Goal: Task Accomplishment & Management: Manage account settings

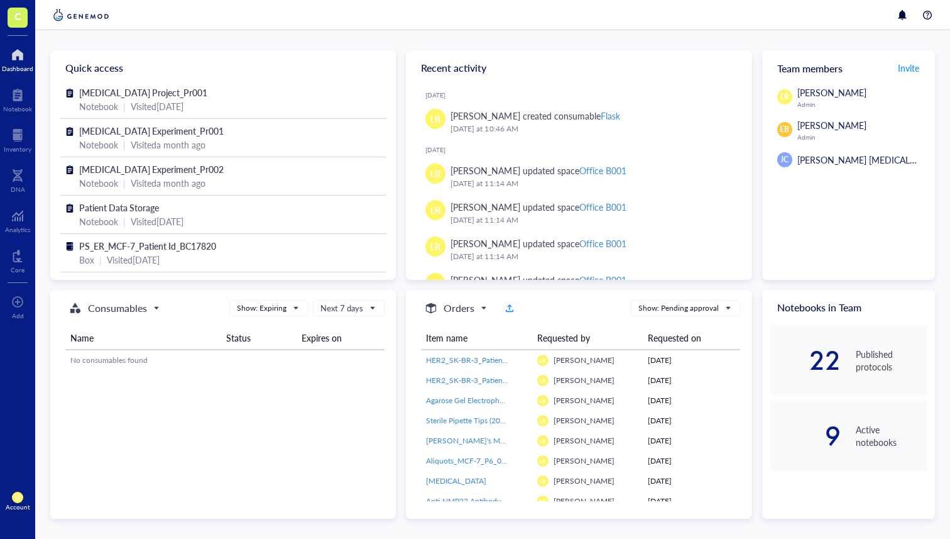
click at [20, 510] on div "Account" at bounding box center [18, 507] width 25 height 8
click at [67, 463] on link "Account settings" at bounding box center [84, 454] width 72 height 23
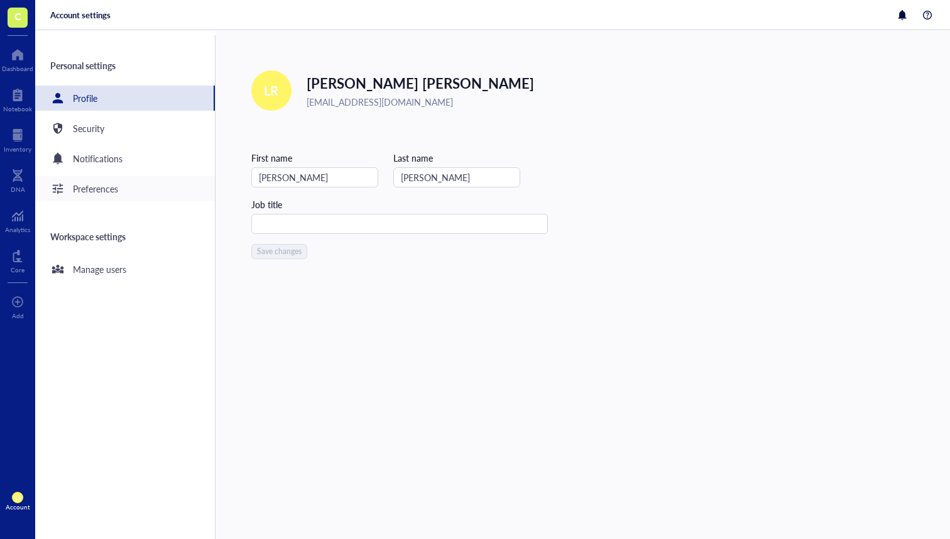
click at [148, 194] on div "Preferences" at bounding box center [125, 188] width 180 height 25
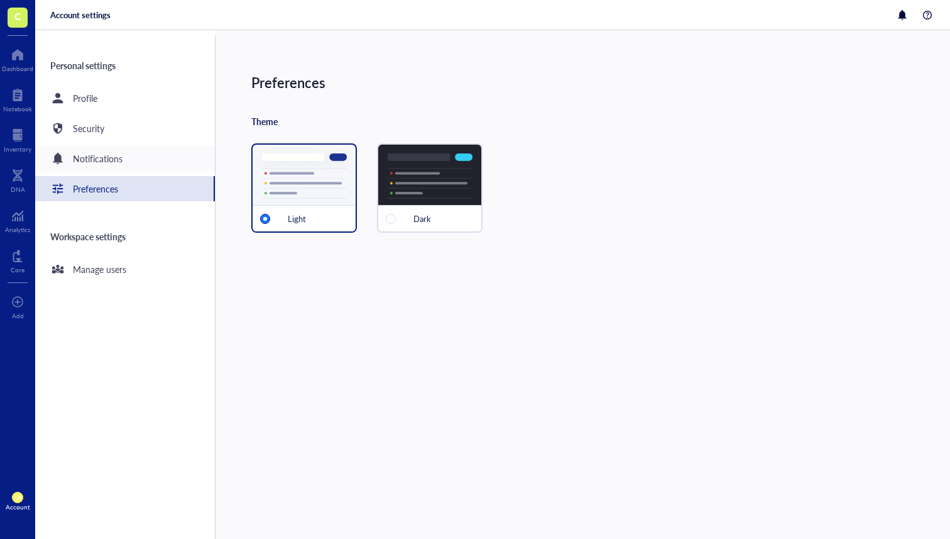
click at [138, 154] on div "Notifications" at bounding box center [125, 158] width 180 height 25
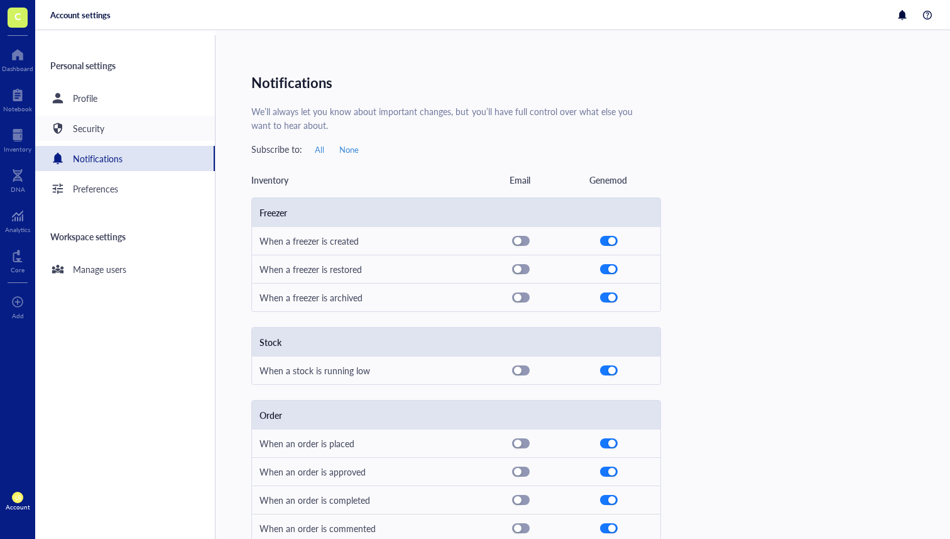
click at [139, 124] on div "Security" at bounding box center [125, 128] width 180 height 25
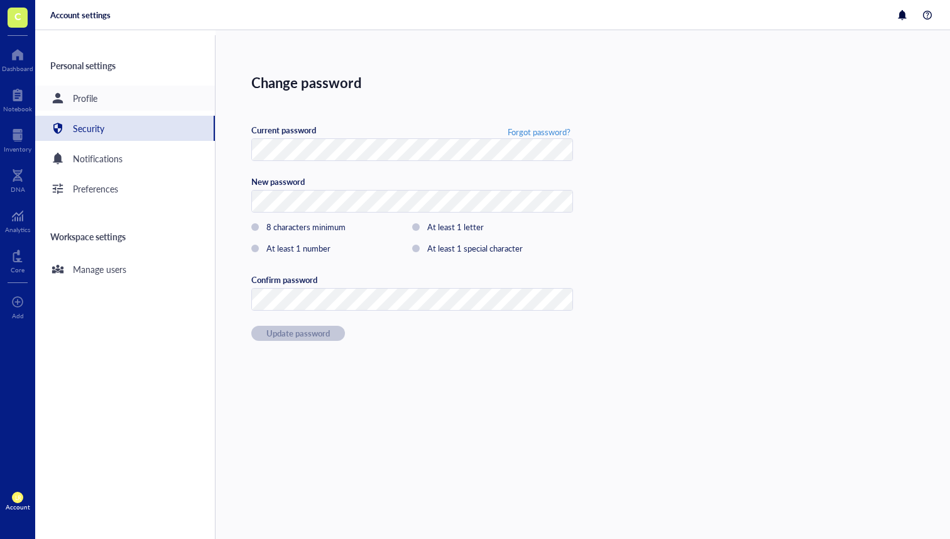
click at [150, 90] on div "Profile" at bounding box center [125, 97] width 180 height 25
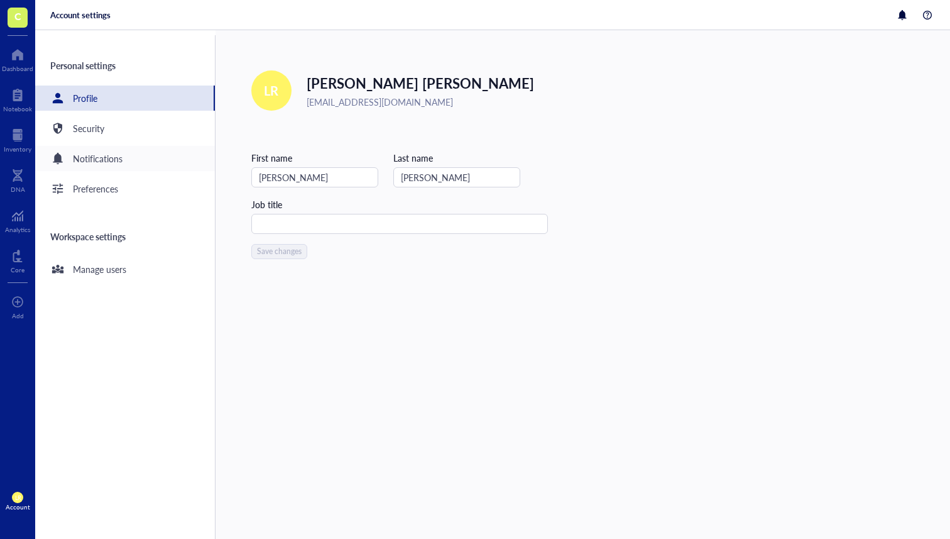
click at [142, 157] on div "Notifications" at bounding box center [125, 158] width 180 height 25
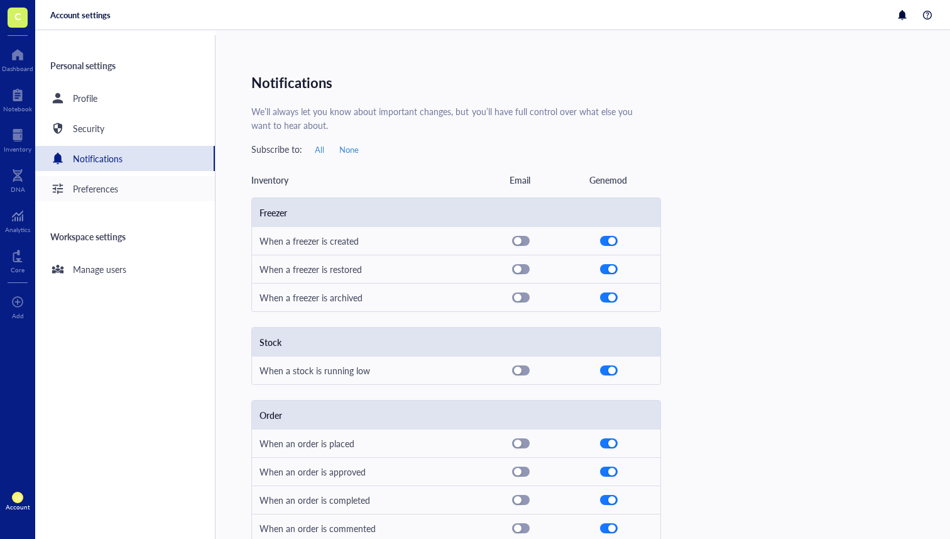
click at [113, 186] on div "Preferences" at bounding box center [95, 189] width 45 height 14
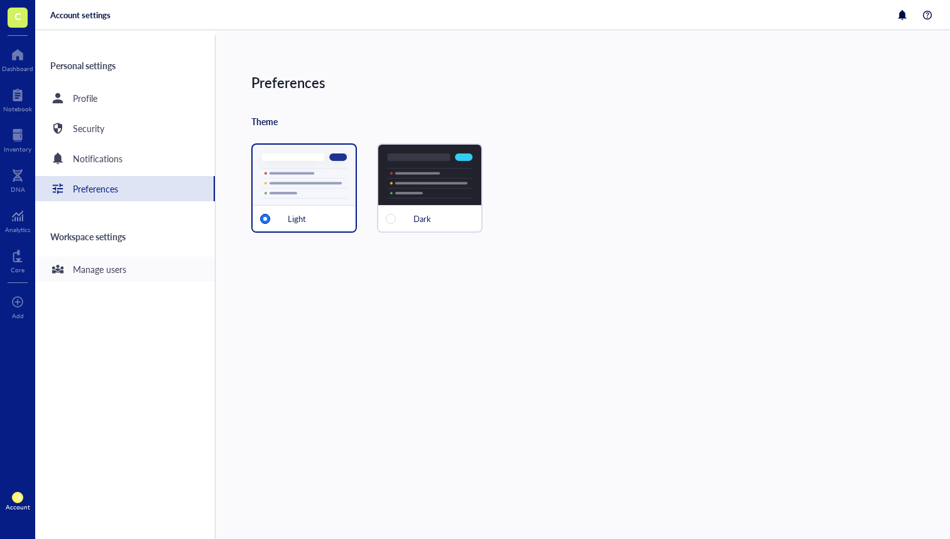
click at [107, 269] on div "Manage users" at bounding box center [99, 269] width 53 height 14
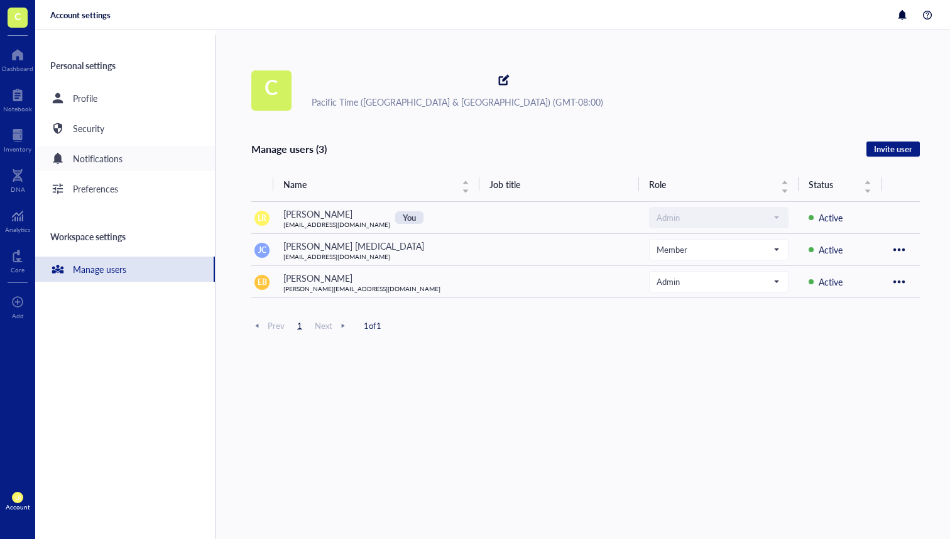
click at [153, 151] on div "Notifications" at bounding box center [125, 158] width 180 height 25
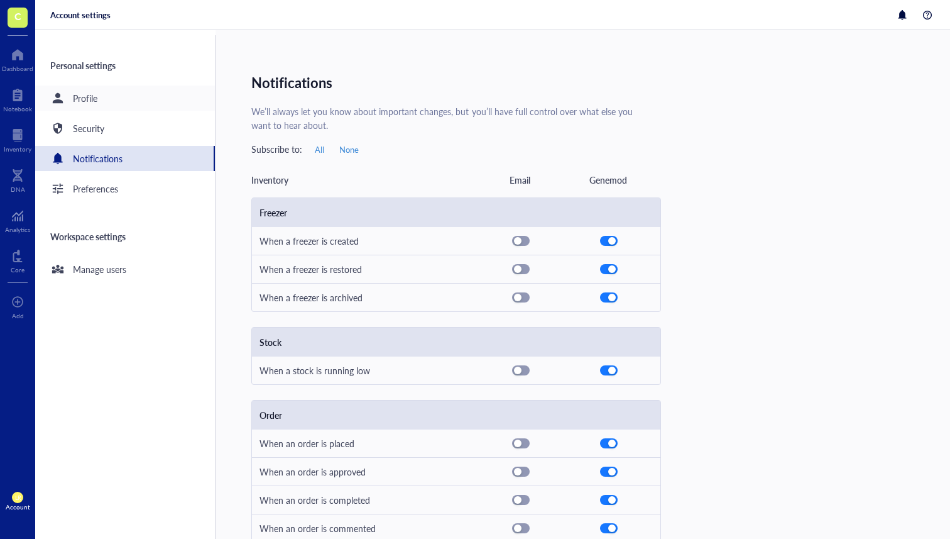
click at [166, 109] on div "Profile" at bounding box center [125, 97] width 180 height 25
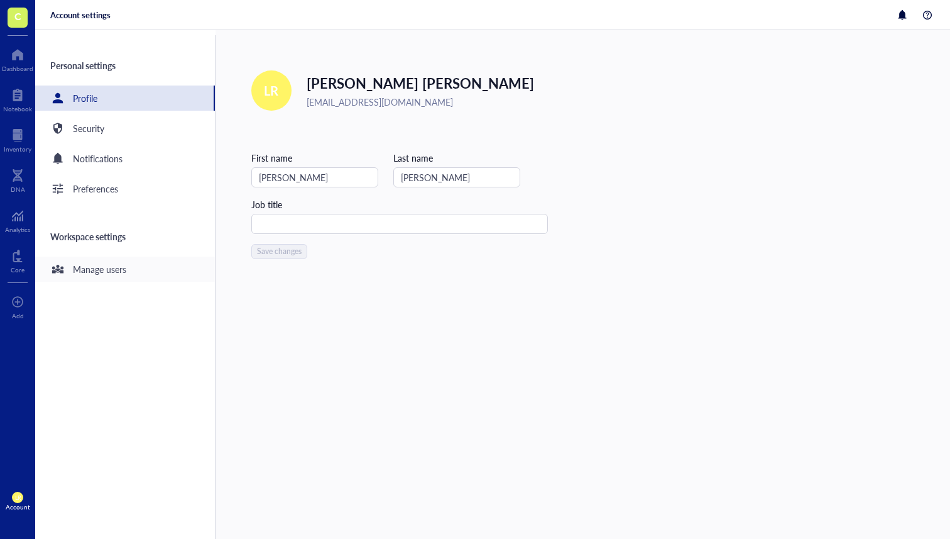
click at [126, 275] on div "Manage users" at bounding box center [99, 269] width 53 height 14
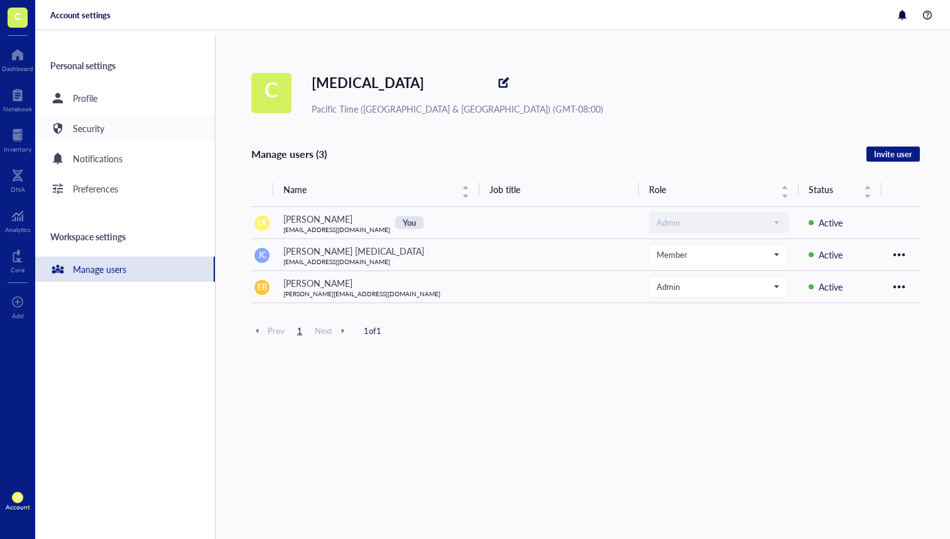
click at [162, 119] on div "Security" at bounding box center [125, 128] width 180 height 25
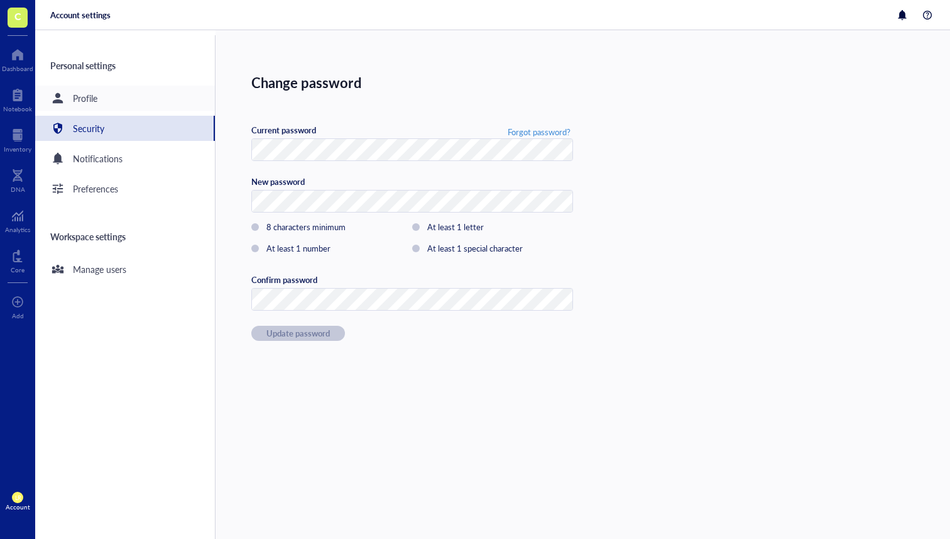
click at [165, 105] on div "Profile" at bounding box center [125, 97] width 180 height 25
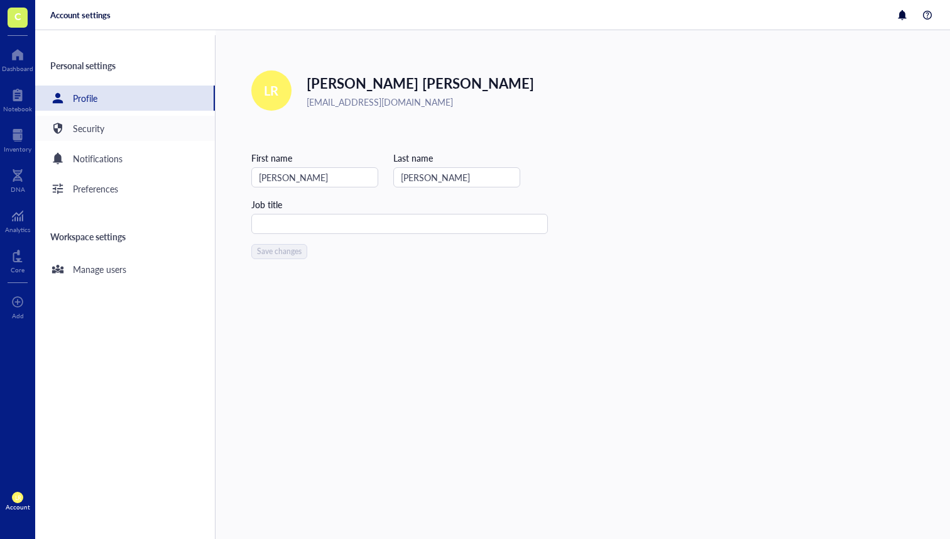
click at [102, 116] on div "Security" at bounding box center [125, 128] width 180 height 25
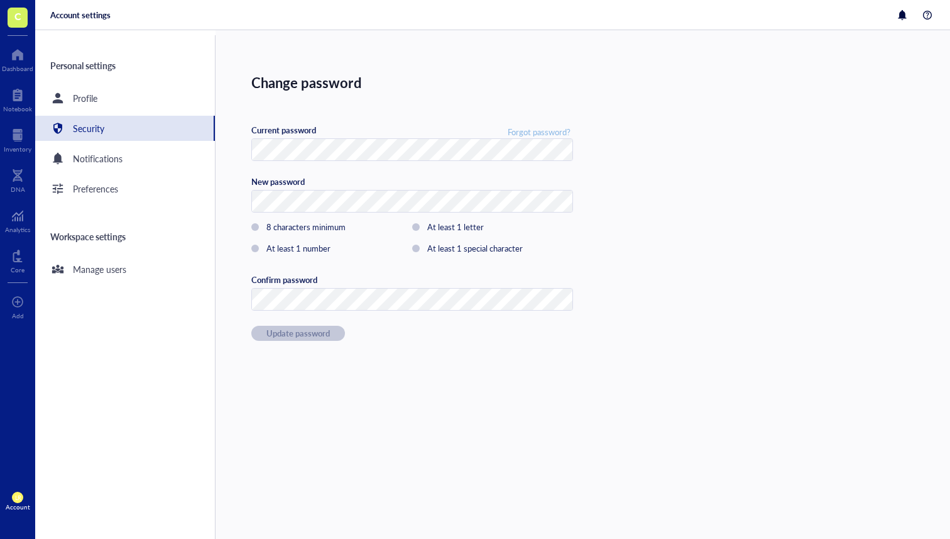
click at [530, 134] on span "Forgot password?" at bounding box center [539, 131] width 63 height 11
click at [128, 146] on div "Notifications" at bounding box center [125, 158] width 180 height 25
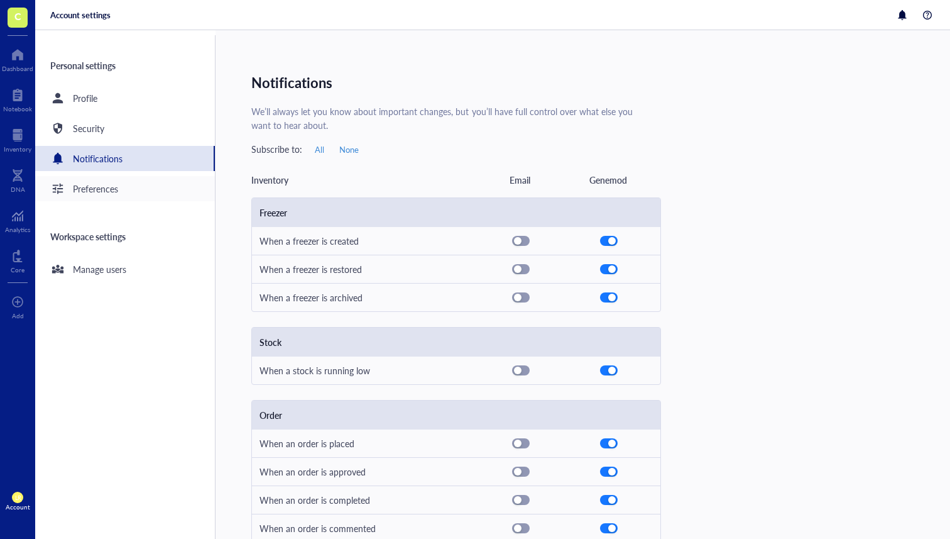
click at [135, 193] on div "Preferences" at bounding box center [125, 188] width 180 height 25
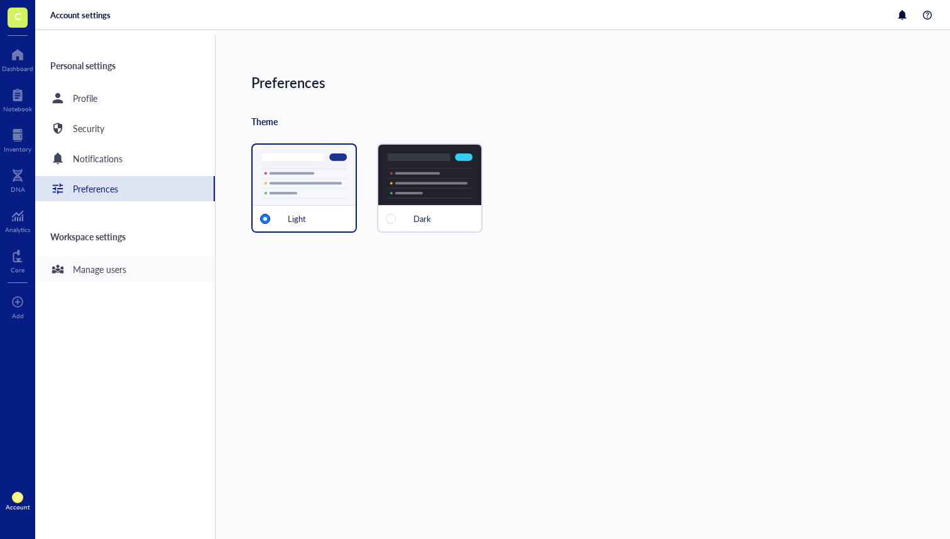
click at [85, 263] on div "Manage users" at bounding box center [99, 269] width 53 height 14
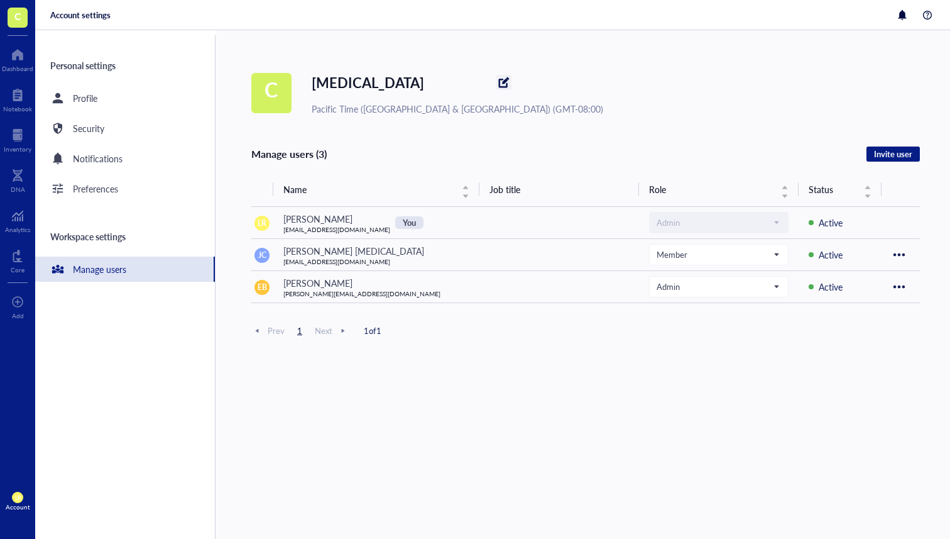
click at [494, 77] on div at bounding box center [504, 82] width 20 height 20
click at [26, 150] on div "Inventory" at bounding box center [18, 149] width 28 height 8
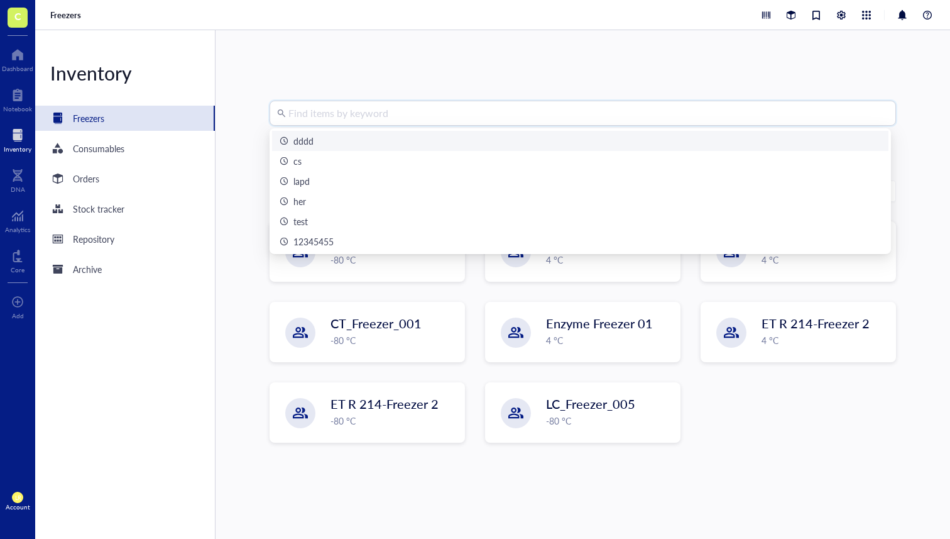
click at [347, 111] on input "search" at bounding box center [588, 113] width 600 height 24
click at [16, 92] on div at bounding box center [17, 95] width 29 height 20
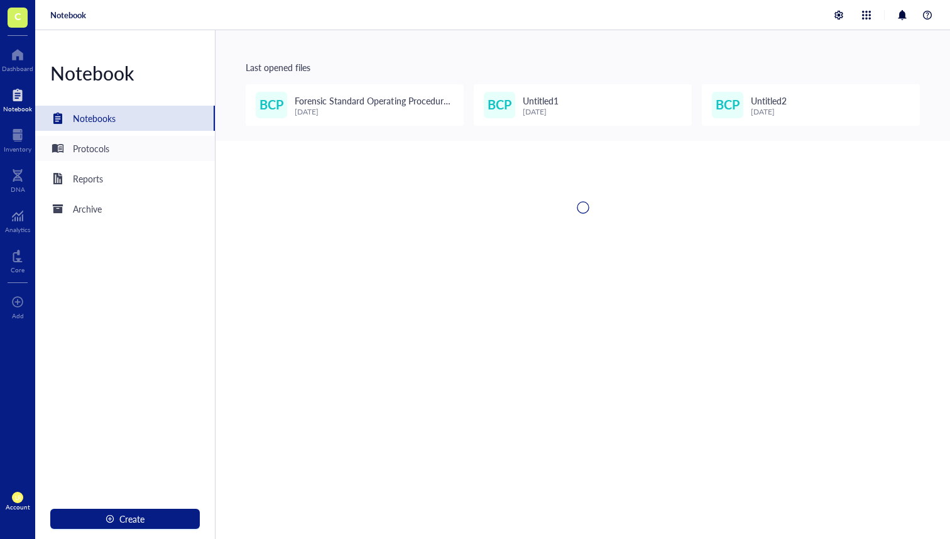
click at [123, 154] on div "Protocols" at bounding box center [125, 148] width 180 height 25
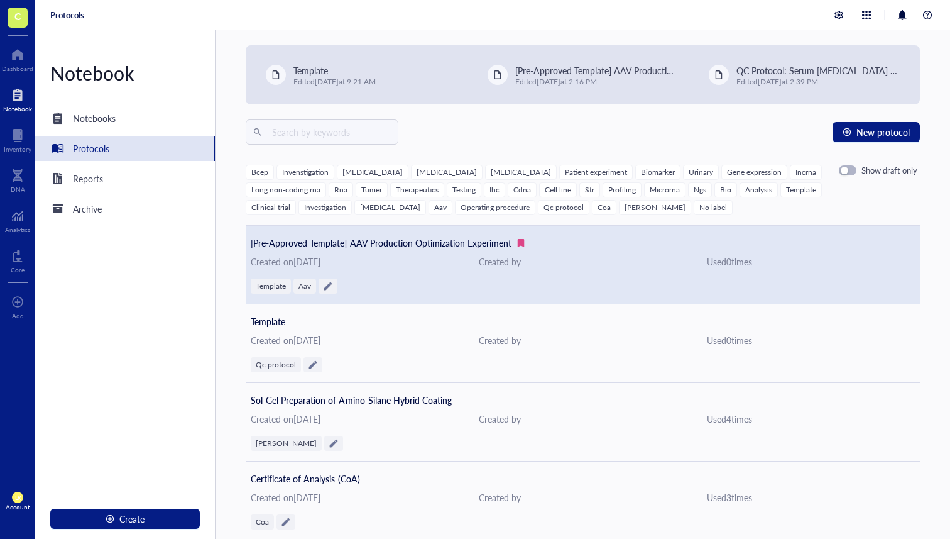
click at [430, 260] on div "Created on [DATE]" at bounding box center [355, 261] width 208 height 14
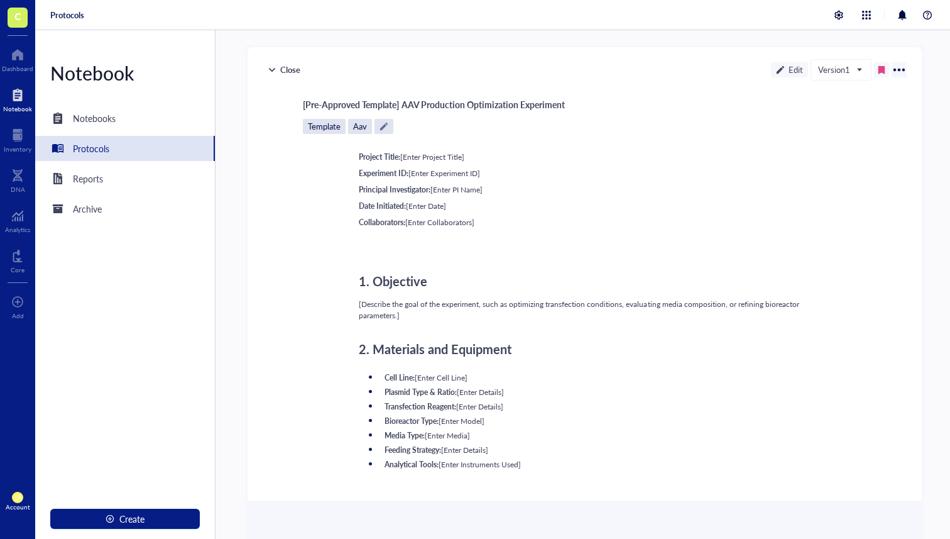
click at [283, 72] on div "Close" at bounding box center [284, 69] width 43 height 15
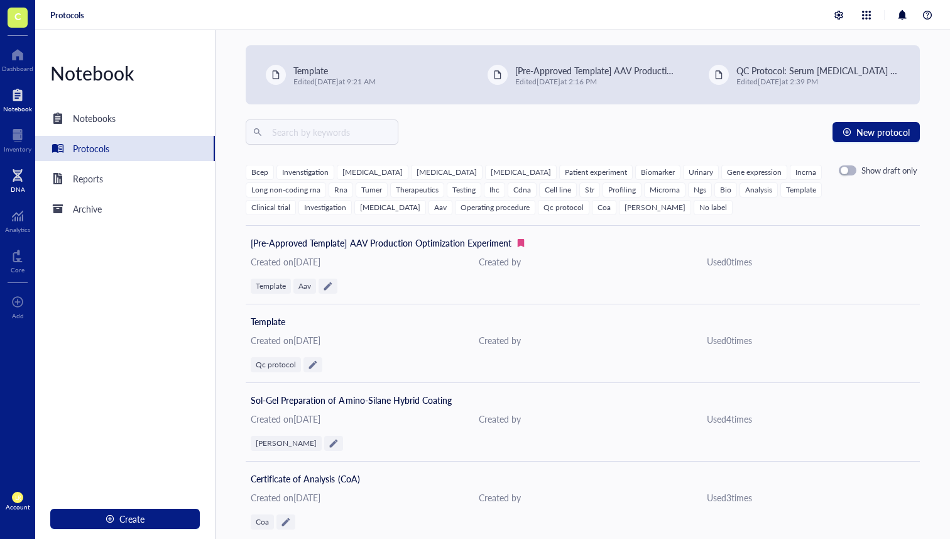
click at [33, 182] on div "DNA" at bounding box center [17, 178] width 35 height 35
click at [22, 165] on div "DNA" at bounding box center [17, 178] width 35 height 35
click at [22, 153] on div "Inventory" at bounding box center [17, 138] width 35 height 35
click at [22, 151] on div "Inventory" at bounding box center [18, 149] width 28 height 8
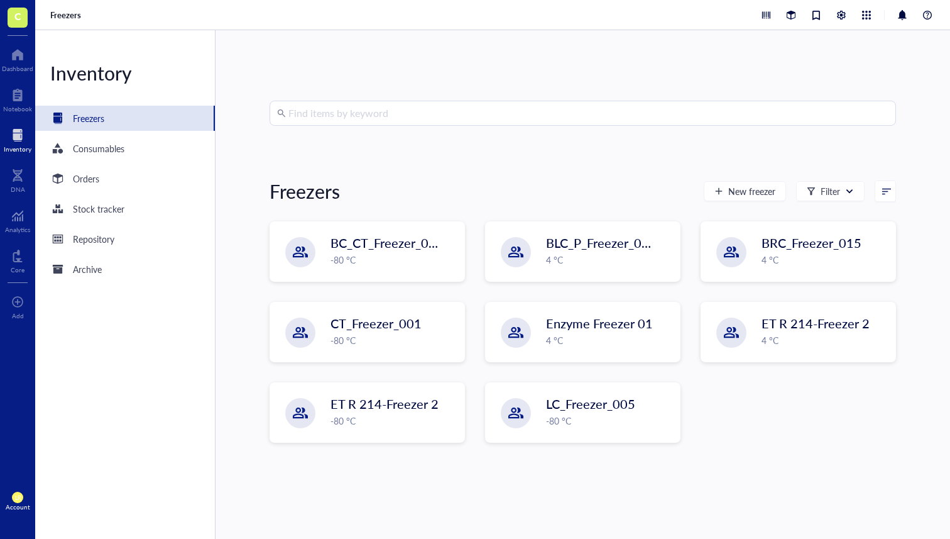
click at [850, 11] on div at bounding box center [846, 15] width 177 height 15
click at [848, 11] on div at bounding box center [841, 15] width 15 height 15
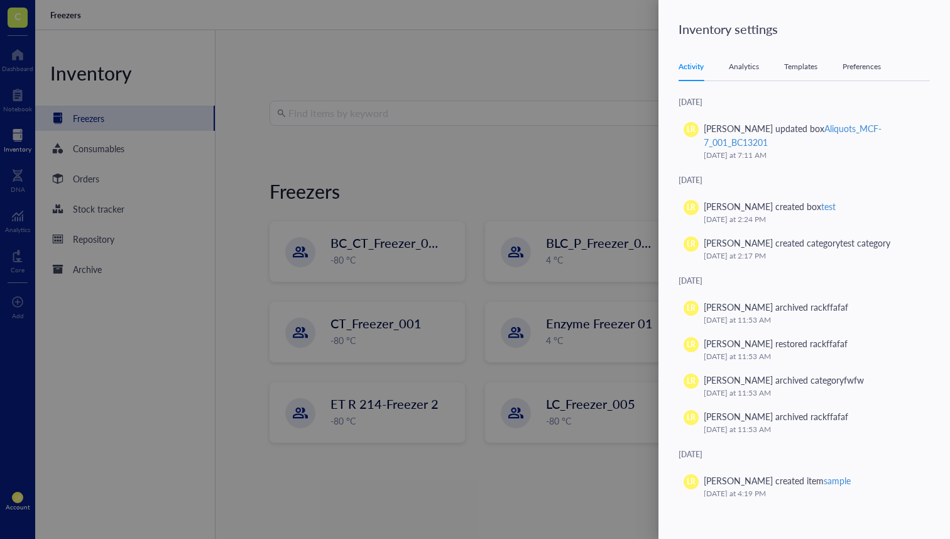
click at [799, 69] on div "Templates" at bounding box center [800, 66] width 33 height 13
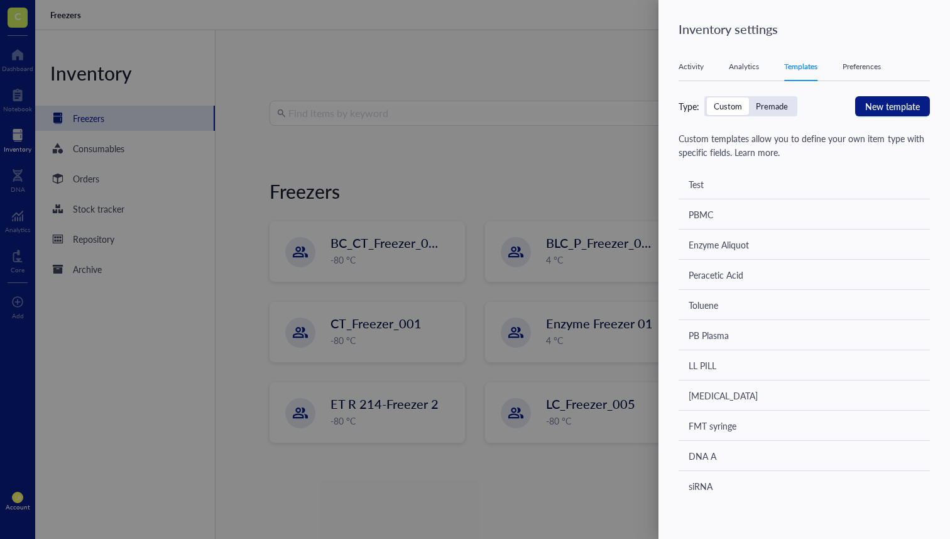
click at [594, 129] on div at bounding box center [475, 269] width 950 height 539
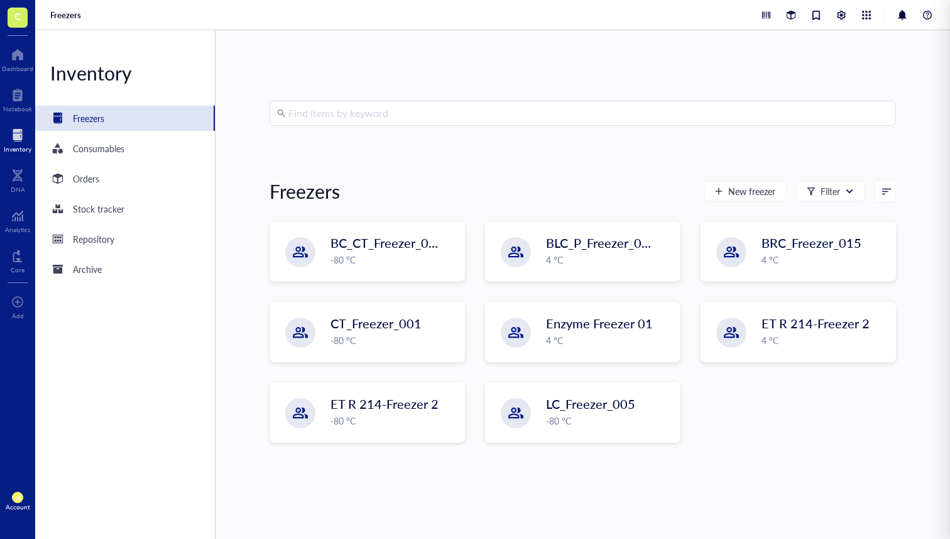
click at [599, 120] on input "search" at bounding box center [588, 113] width 600 height 24
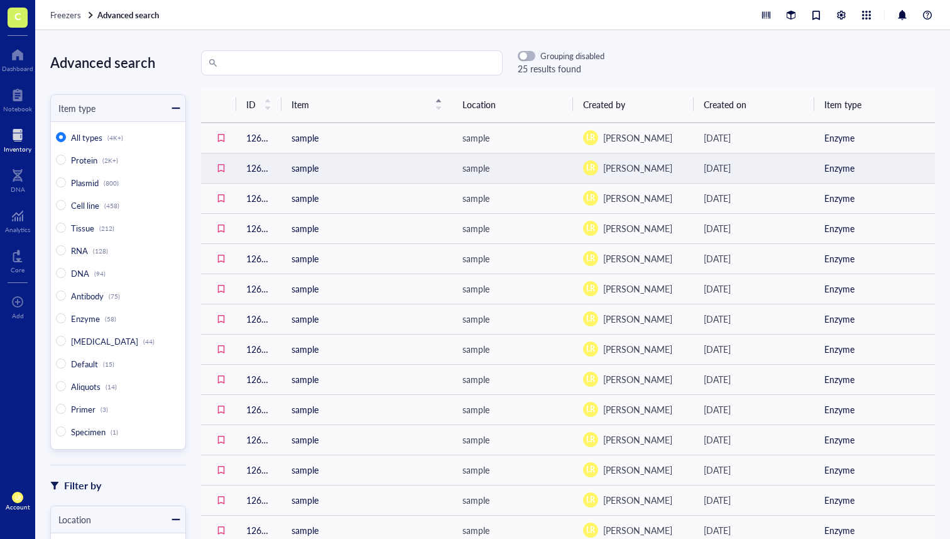
click at [320, 160] on td "sample" at bounding box center [367, 168] width 171 height 30
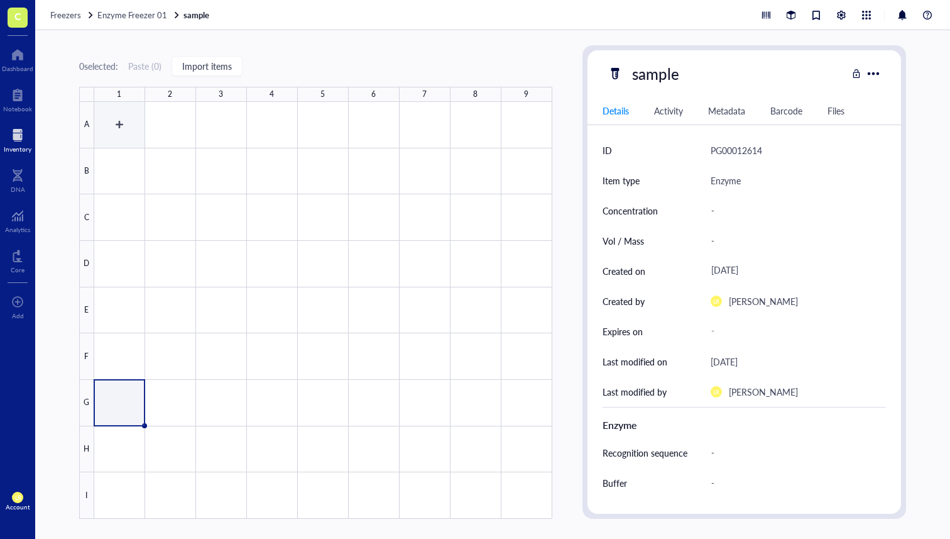
type textarea "Keep everyone on the same page…"
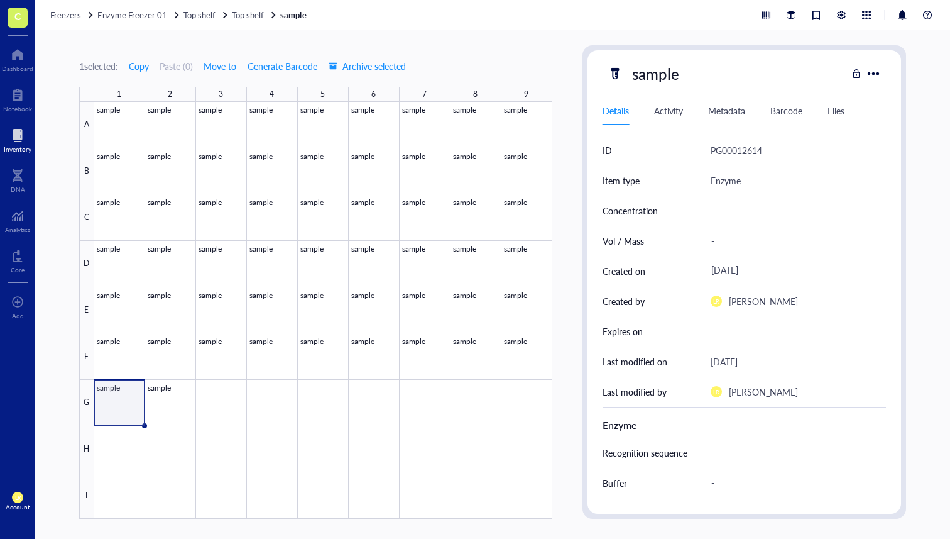
click at [87, 53] on div "1 selected: Copy Paste ( 0 ) Move to Generate Barcode Archive selected 1 2 3 4 …" at bounding box center [315, 281] width 473 height 473
click at [91, 46] on div "1 selected: Copy Paste ( 0 ) Move to Generate Barcode Archive selected 1 2 3 4 …" at bounding box center [315, 281] width 473 height 473
drag, startPoint x: 92, startPoint y: 46, endPoint x: 97, endPoint y: 52, distance: 6.7
click at [96, 51] on div "1 selected: Copy Paste ( 0 ) Move to Generate Barcode Archive selected 1 2 3 4 …" at bounding box center [315, 281] width 473 height 473
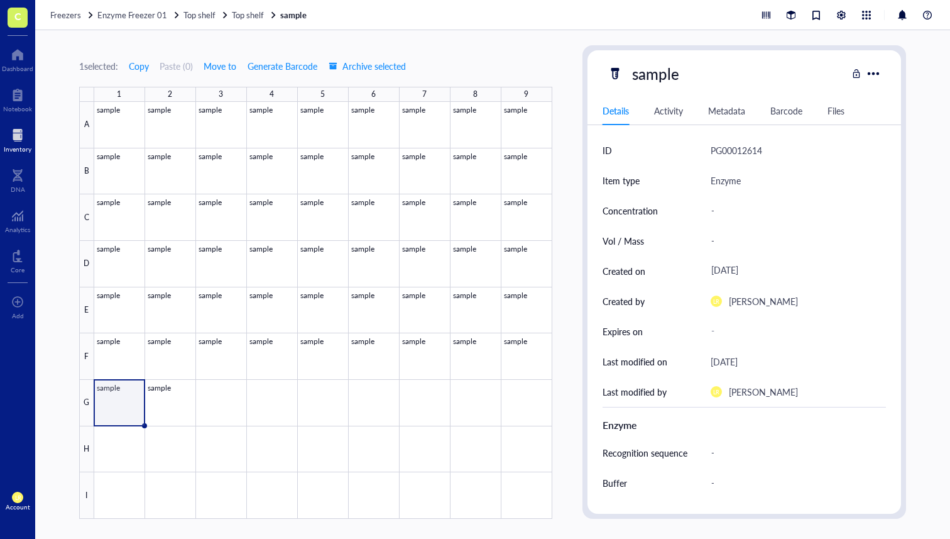
click at [65, 22] on div "Freezers Enzyme Freezer 01 Top shelf Top shelf sample" at bounding box center [492, 15] width 915 height 30
click at [65, 13] on span "Freezers" at bounding box center [65, 15] width 31 height 12
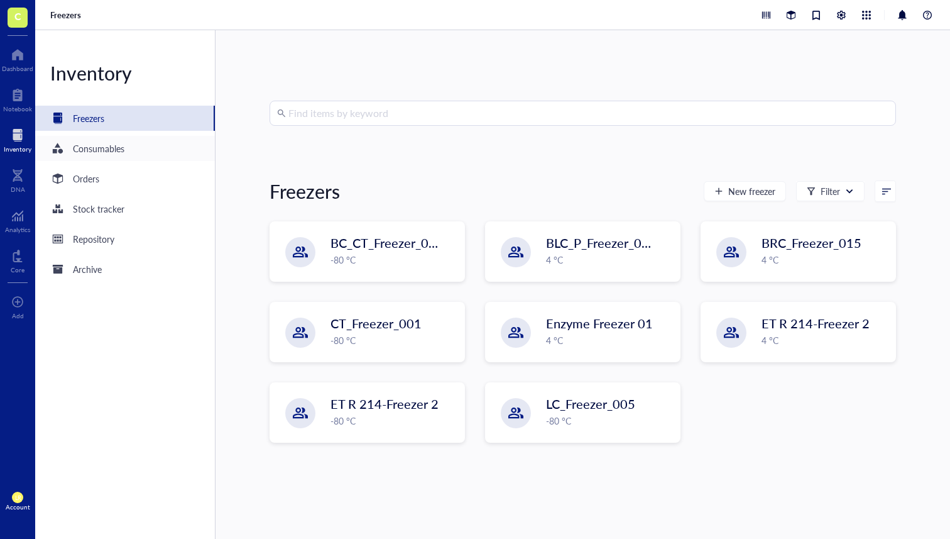
click at [116, 150] on div "Consumables" at bounding box center [99, 148] width 52 height 14
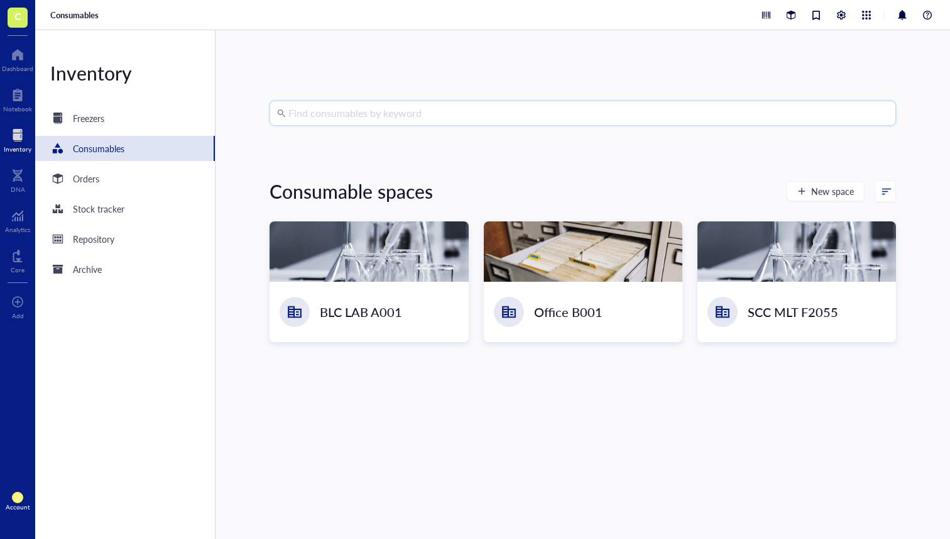
click at [346, 112] on input "search" at bounding box center [588, 113] width 600 height 24
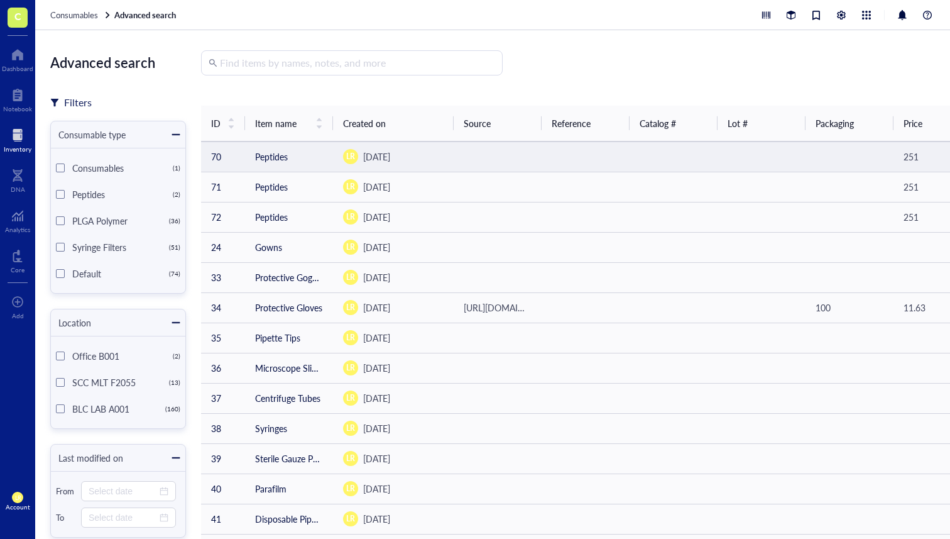
click at [421, 169] on td "LR [DATE]" at bounding box center [393, 156] width 121 height 30
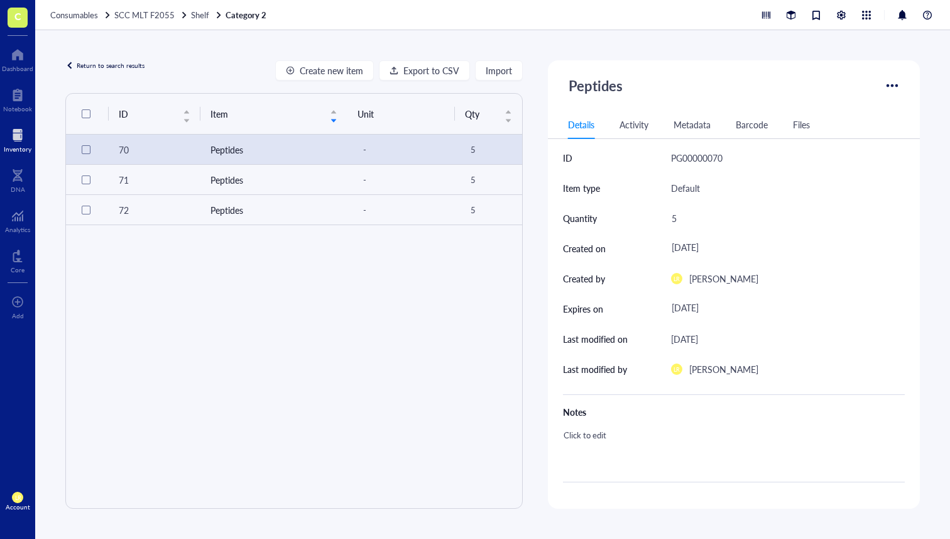
click at [102, 68] on div "Return to search results" at bounding box center [111, 66] width 68 height 8
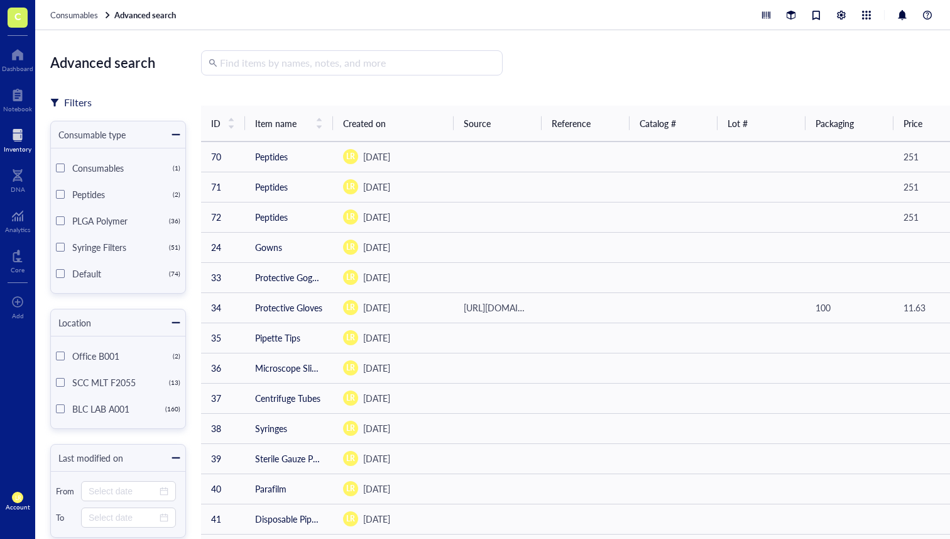
click at [85, 25] on div "Consumables Advanced search" at bounding box center [492, 15] width 915 height 30
click at [85, 23] on div "Consumables Advanced search" at bounding box center [492, 15] width 915 height 30
click at [85, 20] on div "Consumables Advanced search" at bounding box center [492, 15] width 915 height 30
click at [85, 19] on span "Consumables" at bounding box center [74, 15] width 48 height 12
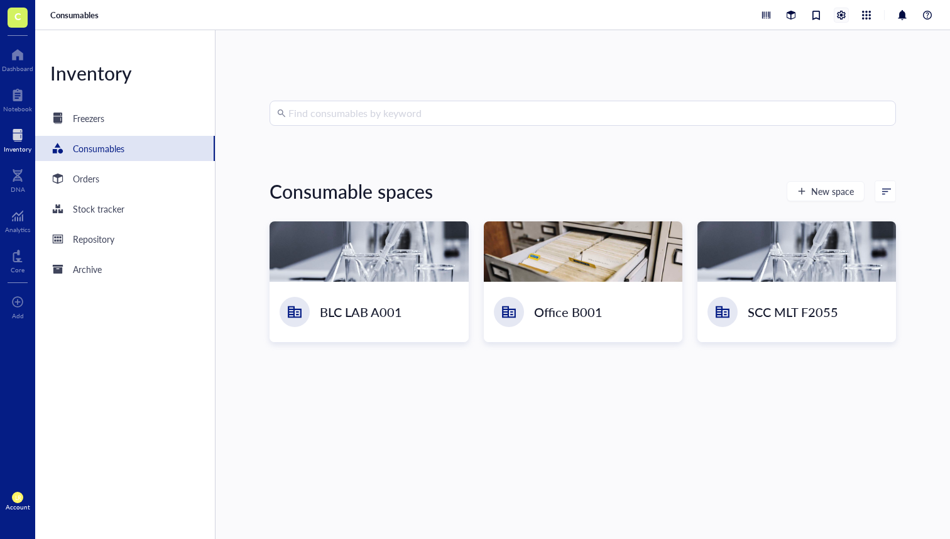
click at [846, 16] on div at bounding box center [841, 15] width 14 height 14
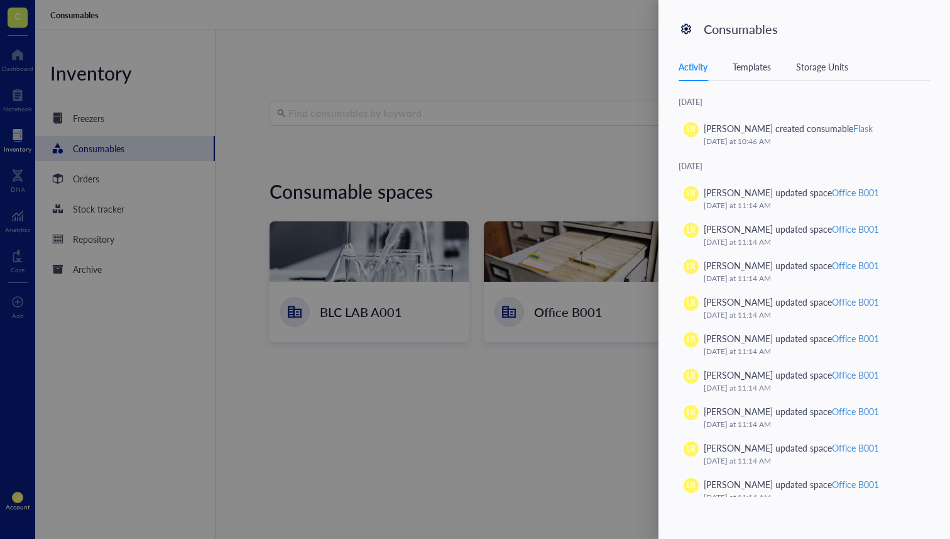
click at [752, 73] on div "Templates" at bounding box center [752, 67] width 38 height 14
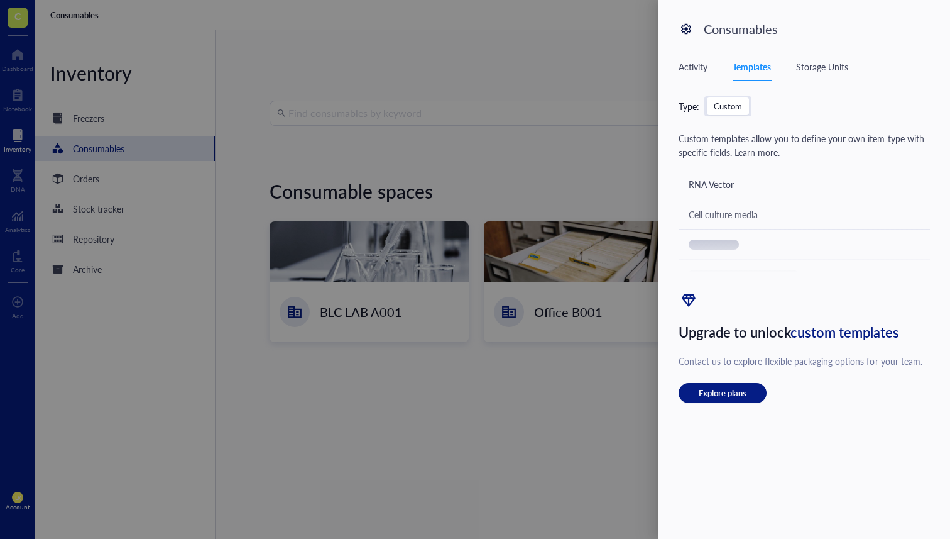
click at [708, 68] on div "Activity" at bounding box center [693, 67] width 29 height 14
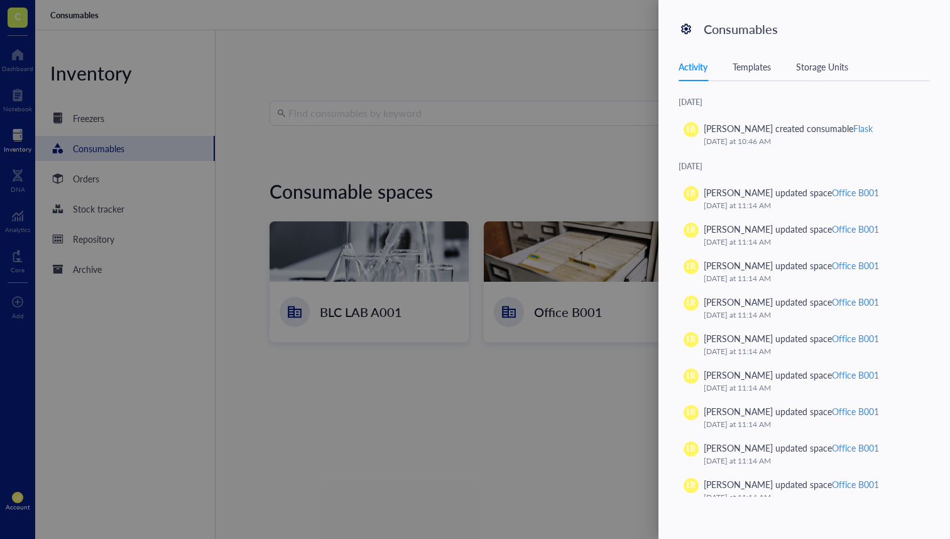
click at [171, 147] on div at bounding box center [475, 269] width 950 height 539
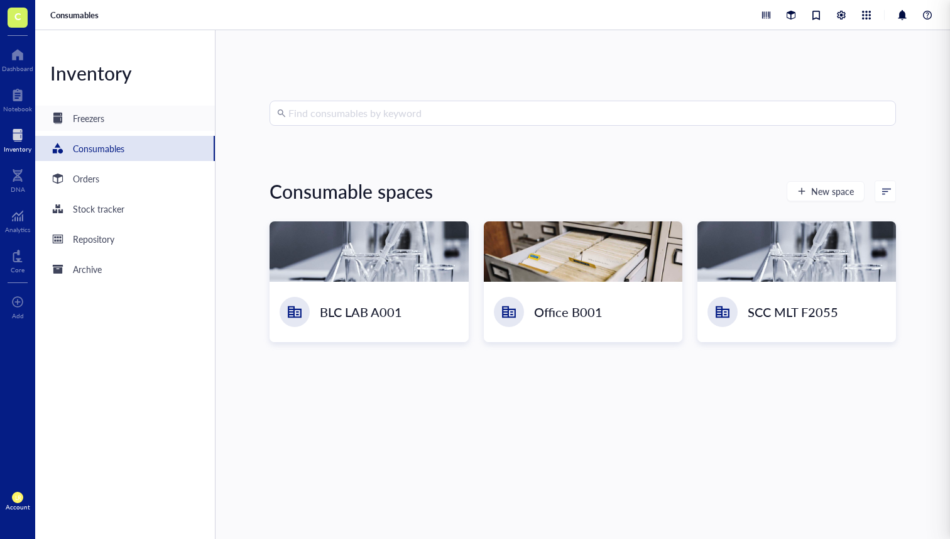
click at [156, 124] on div "Freezers" at bounding box center [125, 118] width 180 height 25
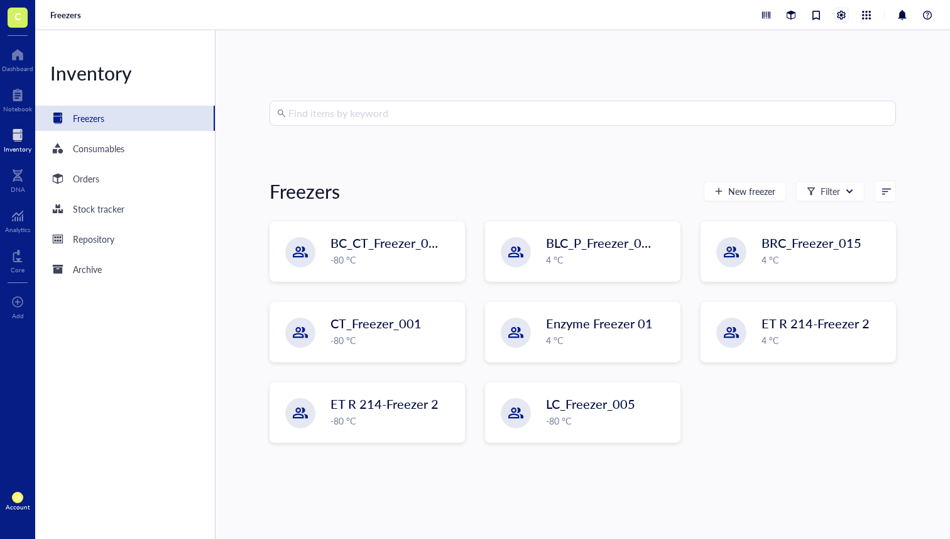
click at [843, 10] on div at bounding box center [841, 15] width 14 height 14
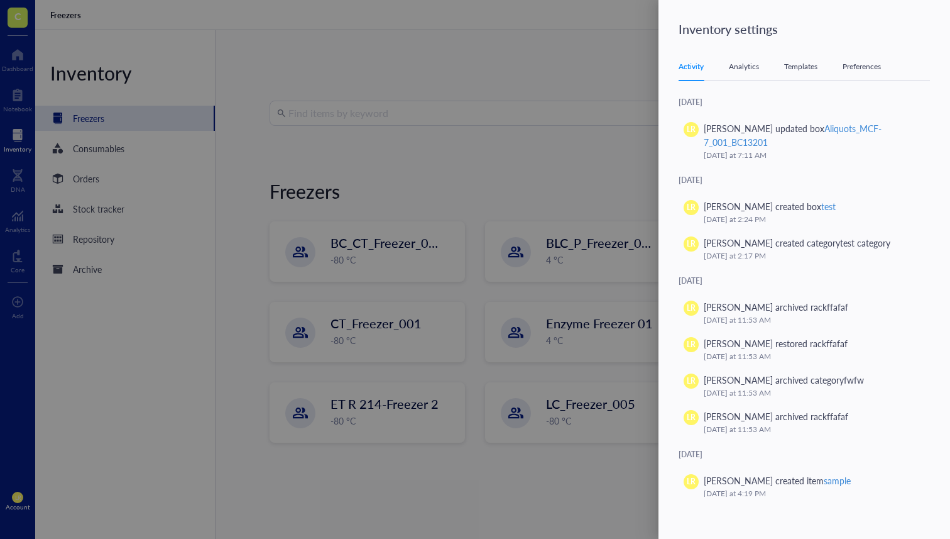
click at [799, 77] on div "Activity Analytics Templates Preferences" at bounding box center [804, 67] width 251 height 28
click at [799, 76] on div "Activity Analytics Templates Preferences" at bounding box center [804, 67] width 251 height 28
click at [799, 71] on div "Templates" at bounding box center [800, 66] width 33 height 13
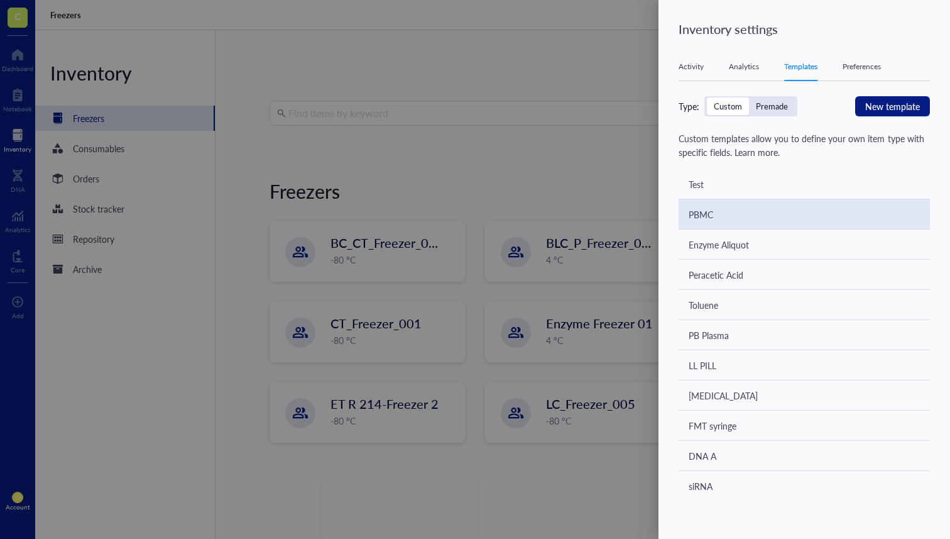
click at [809, 209] on div "PBMC" at bounding box center [804, 214] width 251 height 30
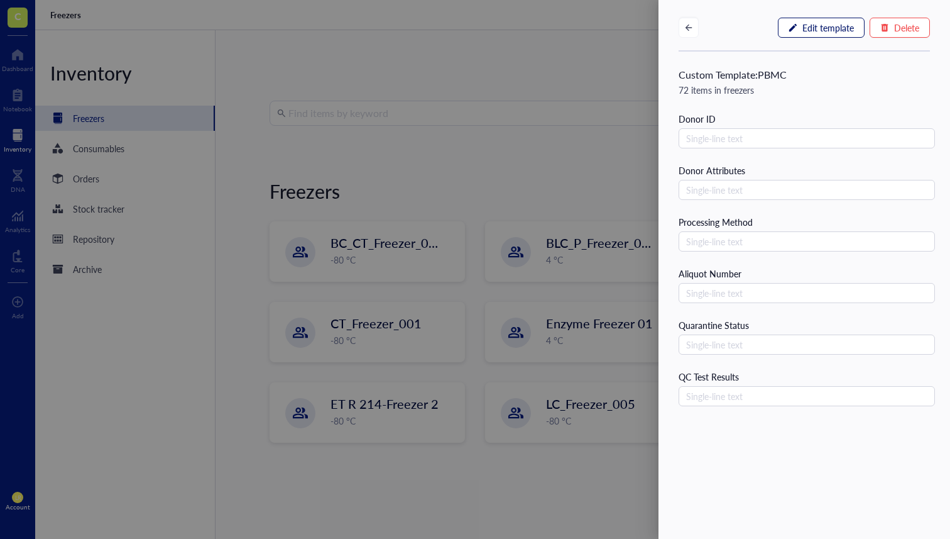
click at [819, 30] on span "Edit template" at bounding box center [828, 28] width 52 height 10
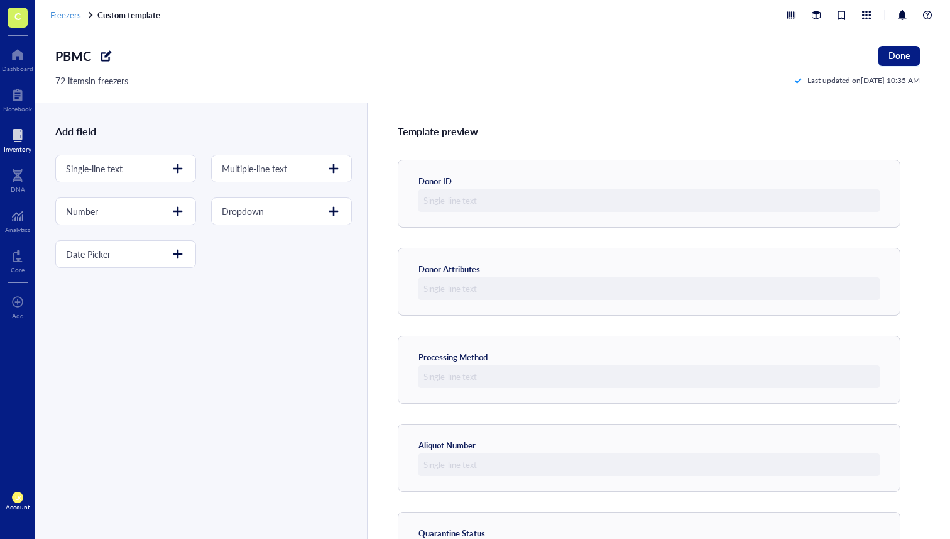
click at [63, 19] on span "Freezers" at bounding box center [65, 15] width 31 height 12
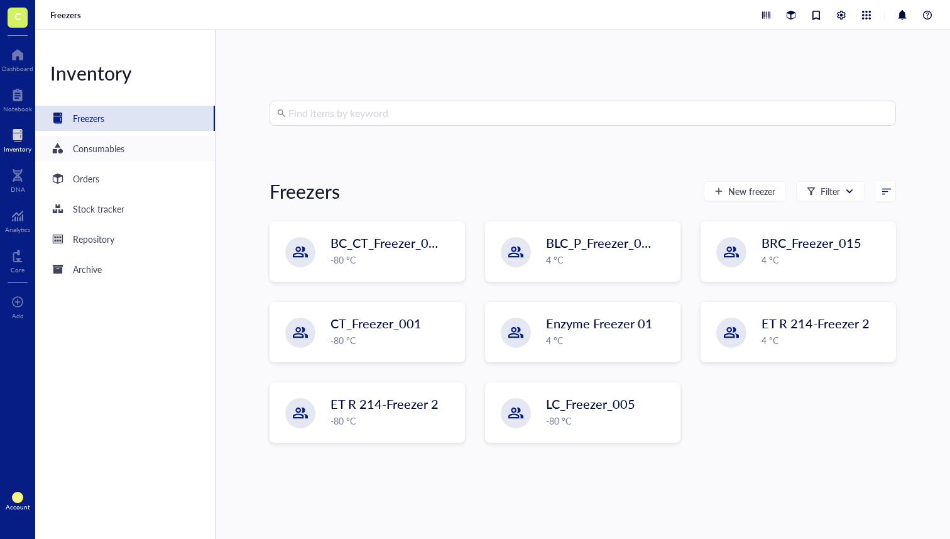
click at [192, 151] on div "Consumables" at bounding box center [125, 148] width 180 height 25
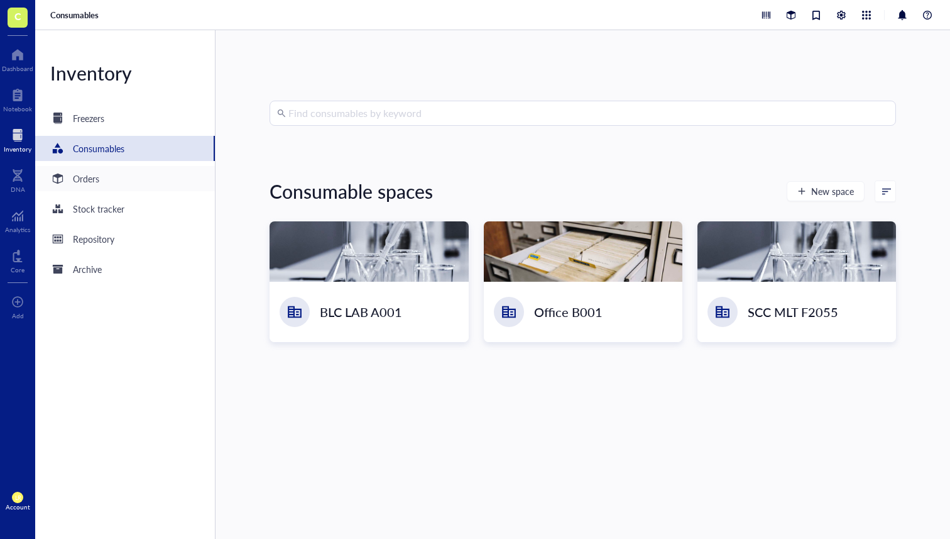
click at [172, 178] on div "Orders" at bounding box center [125, 178] width 180 height 25
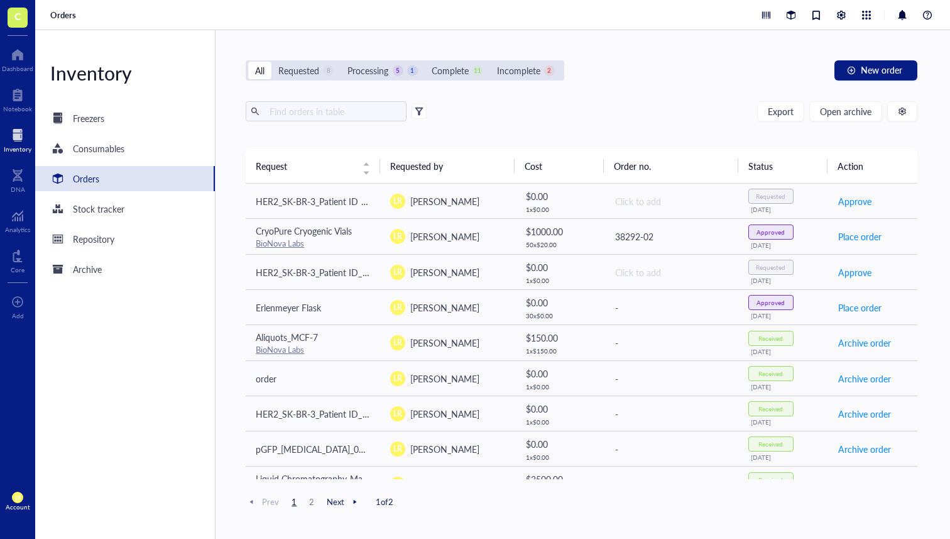
click at [168, 133] on div "Inventory Freezers Consumables Orders Stock tracker Repository Archive" at bounding box center [125, 284] width 180 height 508
click at [18, 106] on div "Notebook" at bounding box center [17, 109] width 29 height 8
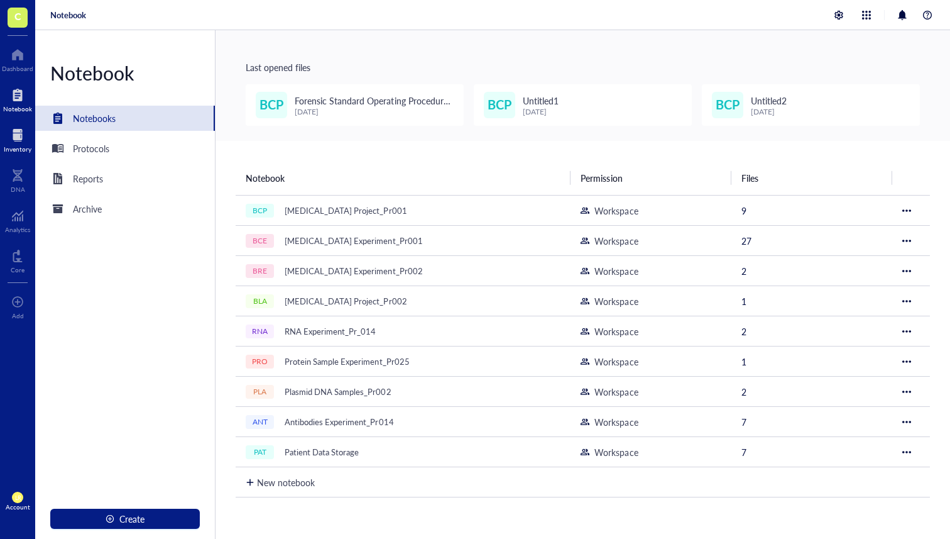
click at [19, 135] on div at bounding box center [18, 135] width 28 height 20
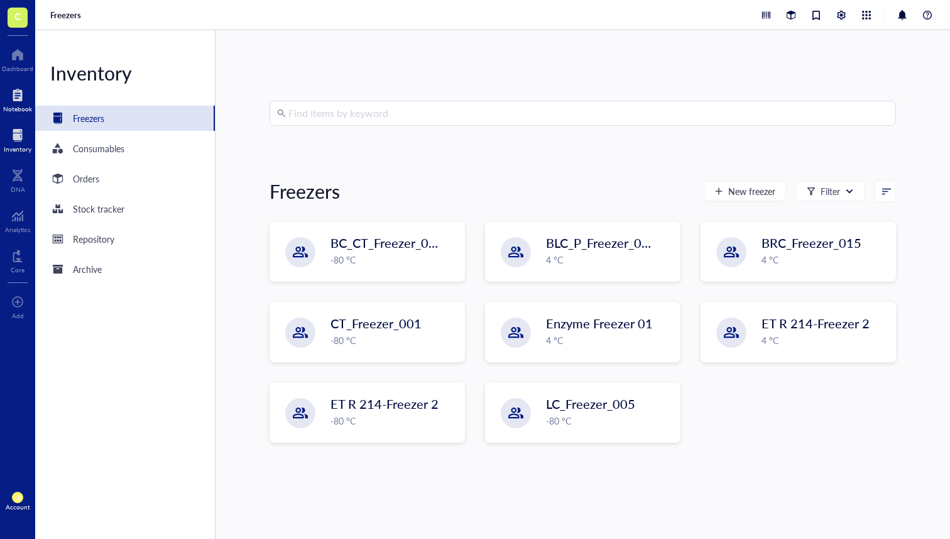
click at [19, 101] on div at bounding box center [17, 95] width 29 height 20
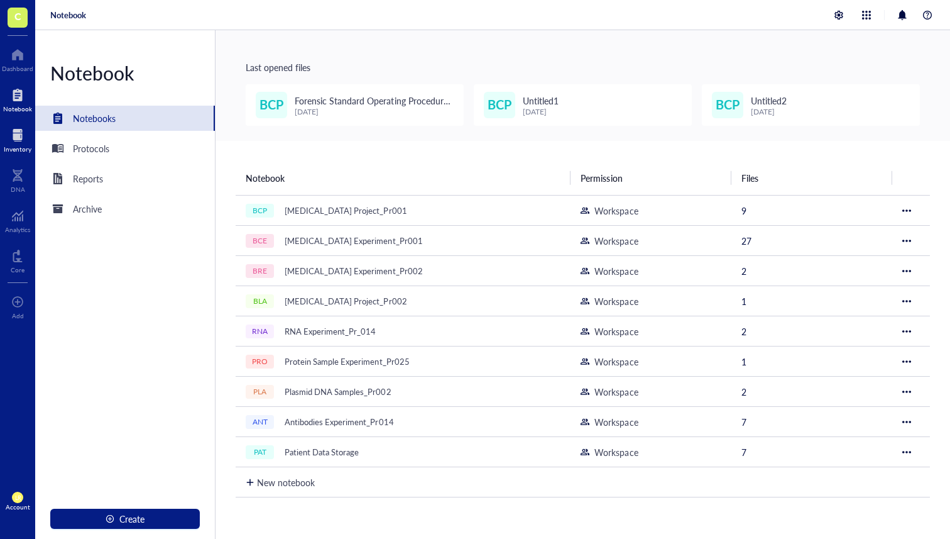
click at [21, 147] on div "Inventory" at bounding box center [18, 149] width 28 height 8
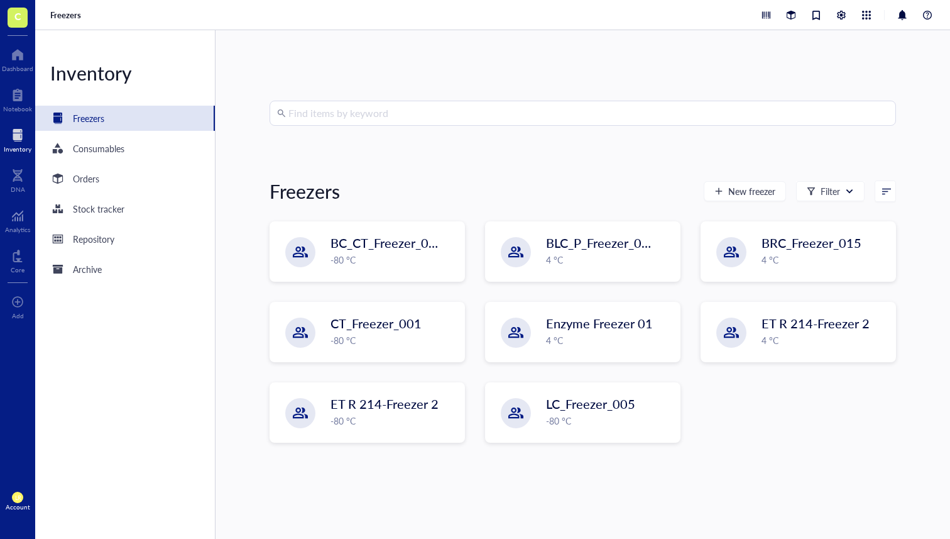
click at [10, 117] on div "C Dashboard Notebook Inventory DNA Analytics Core To pick up a draggable item, …" at bounding box center [17, 269] width 35 height 539
click at [14, 109] on div "Notebook" at bounding box center [17, 109] width 29 height 8
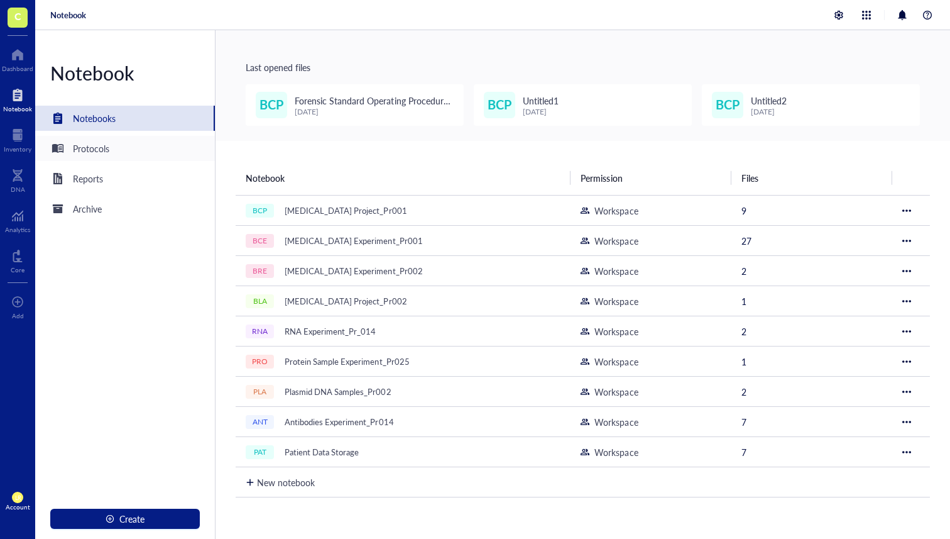
click at [111, 155] on div "Protocols" at bounding box center [125, 148] width 180 height 25
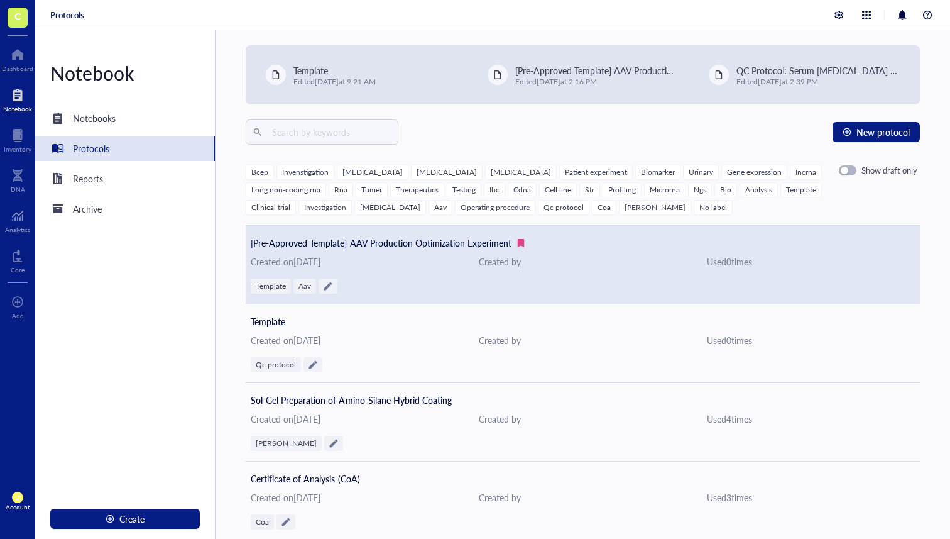
click at [506, 266] on div "Created by" at bounding box center [583, 261] width 208 height 14
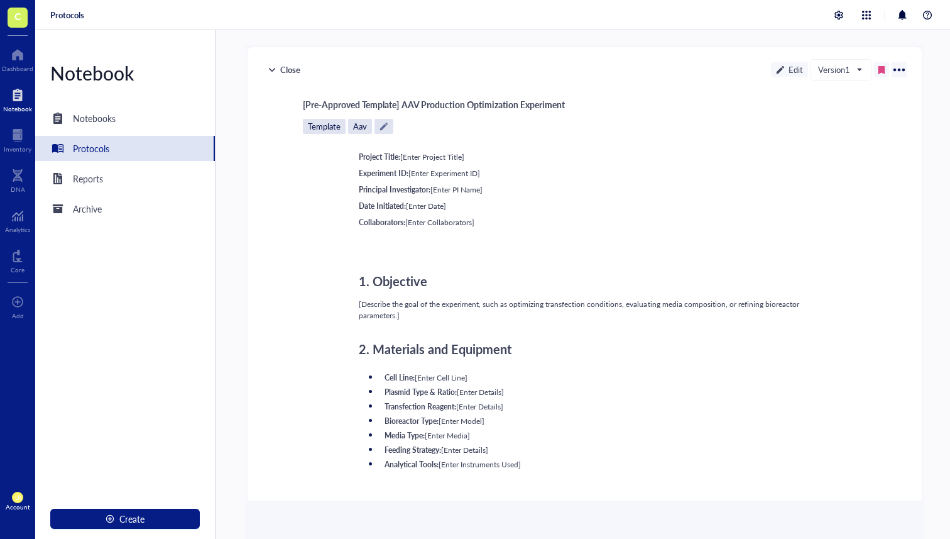
click at [285, 72] on div "Close" at bounding box center [284, 69] width 43 height 15
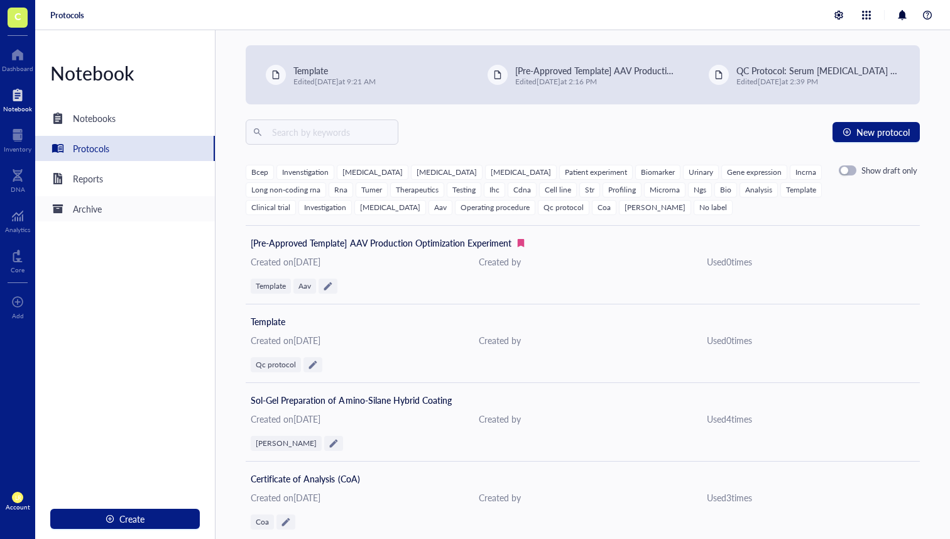
click at [136, 199] on div "Archive" at bounding box center [125, 208] width 180 height 25
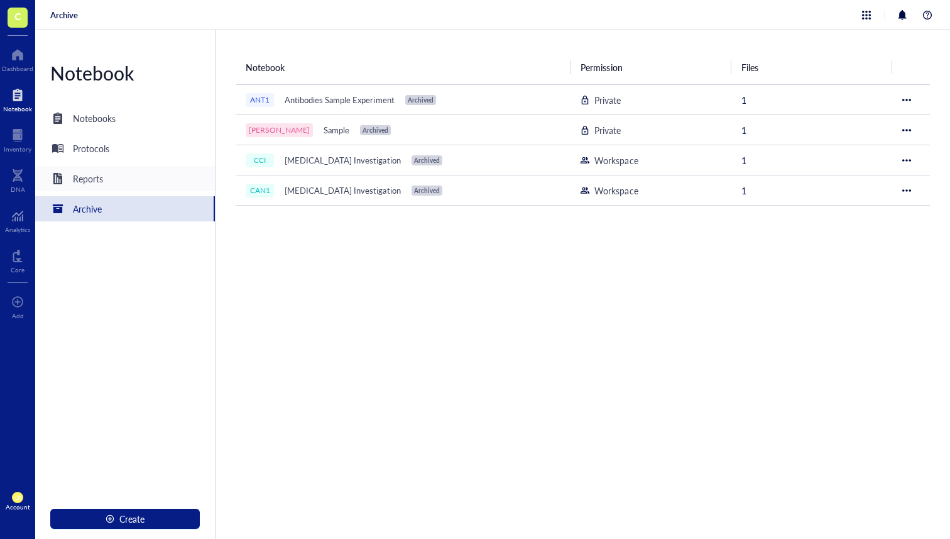
click at [145, 187] on div "Reports" at bounding box center [125, 178] width 180 height 25
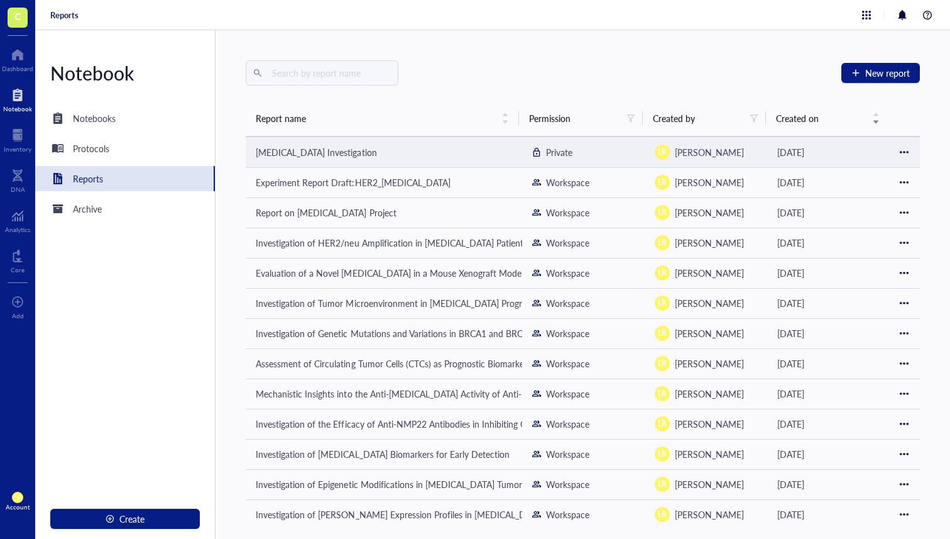
click at [341, 159] on td "[MEDICAL_DATA] Investigation" at bounding box center [384, 152] width 276 height 30
click at [904, 152] on td at bounding box center [905, 152] width 30 height 30
click at [896, 161] on td at bounding box center [905, 152] width 30 height 30
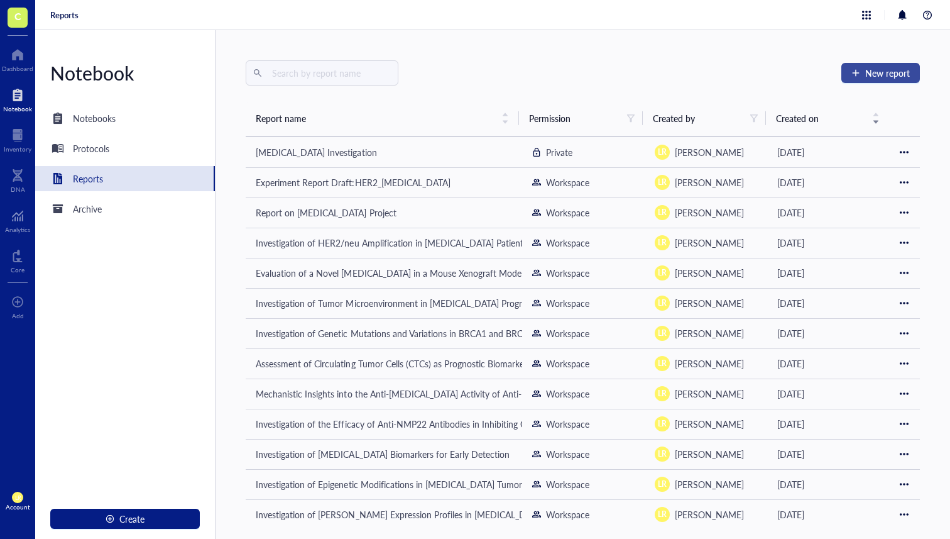
click at [884, 78] on span "New report" at bounding box center [887, 73] width 45 height 10
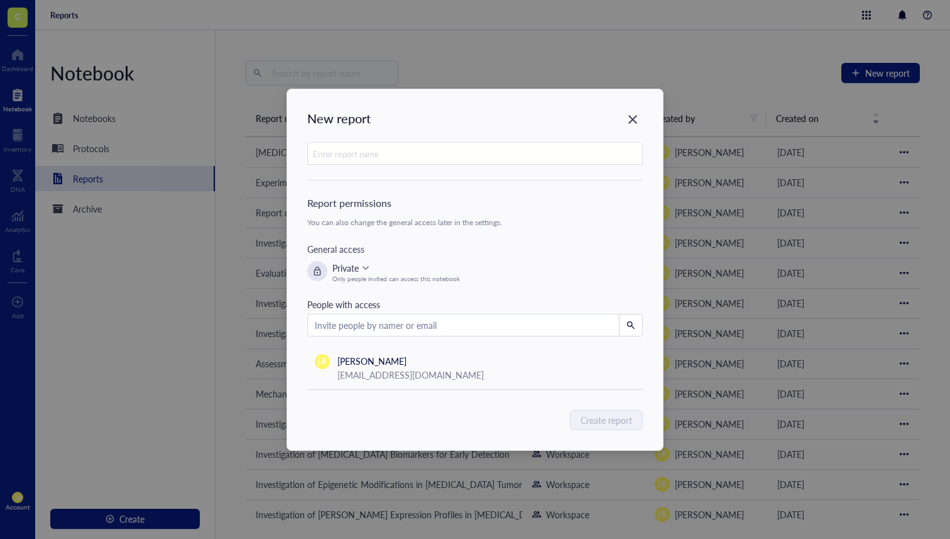
click at [424, 150] on input "text" at bounding box center [475, 154] width 334 height 23
click at [423, 156] on input "text" at bounding box center [475, 154] width 334 height 23
type input "yel"
click at [588, 422] on span "Create report" at bounding box center [607, 420] width 52 height 14
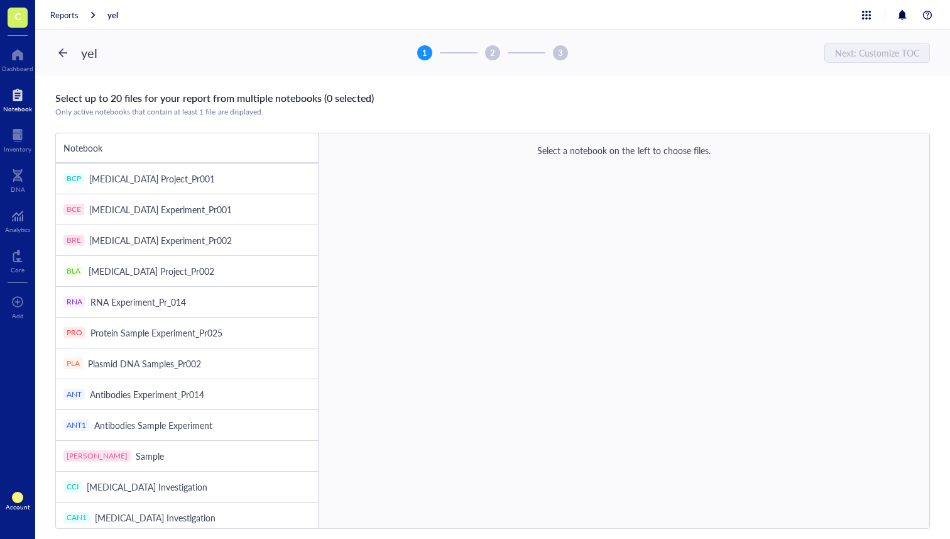
click at [69, 56] on div at bounding box center [63, 53] width 20 height 20
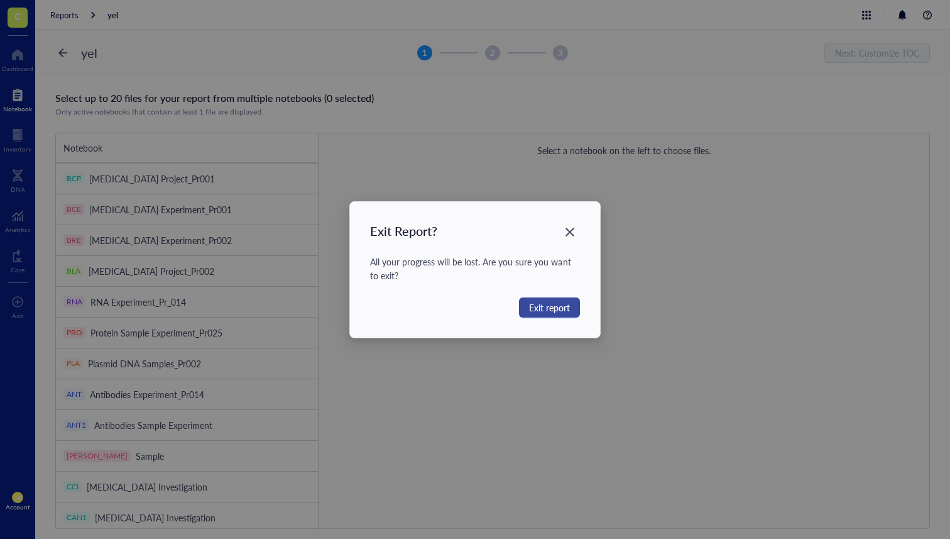
click at [571, 309] on button "Exit report" at bounding box center [549, 307] width 61 height 20
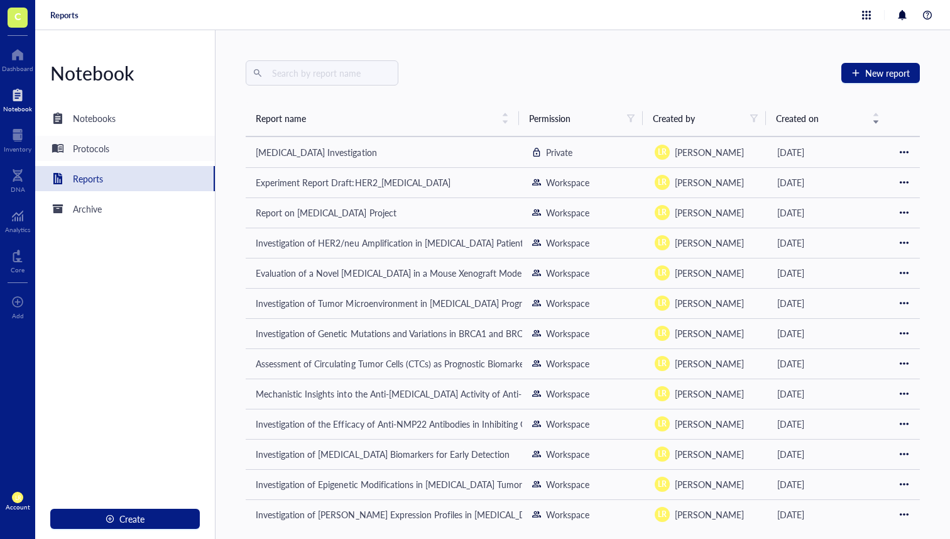
click at [184, 143] on div "Protocols" at bounding box center [125, 148] width 180 height 25
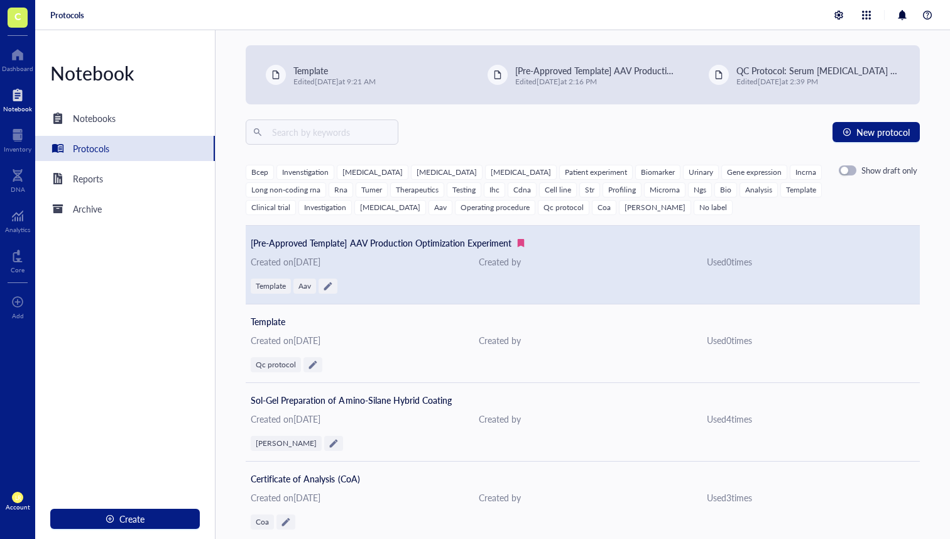
click at [329, 256] on div "Created on [DATE]" at bounding box center [355, 261] width 208 height 14
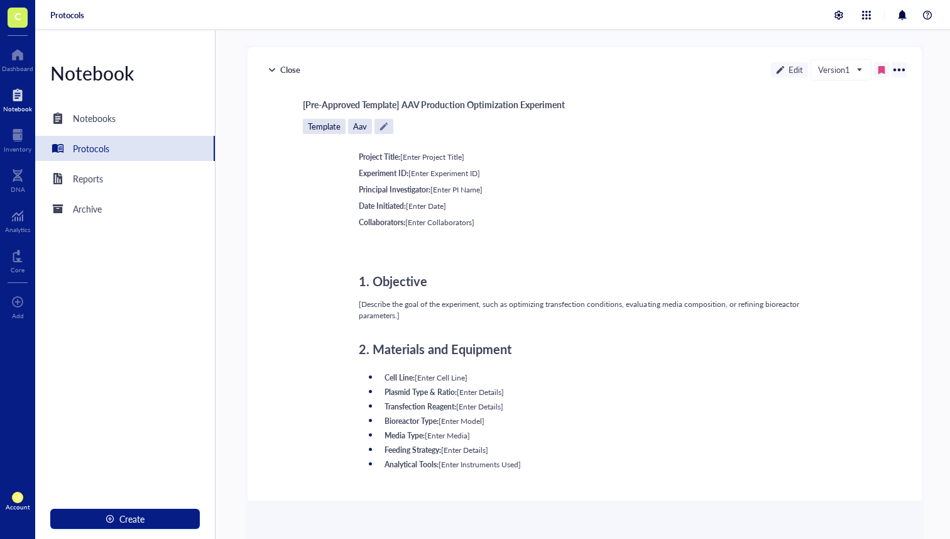
click at [293, 70] on div "Close" at bounding box center [284, 69] width 43 height 15
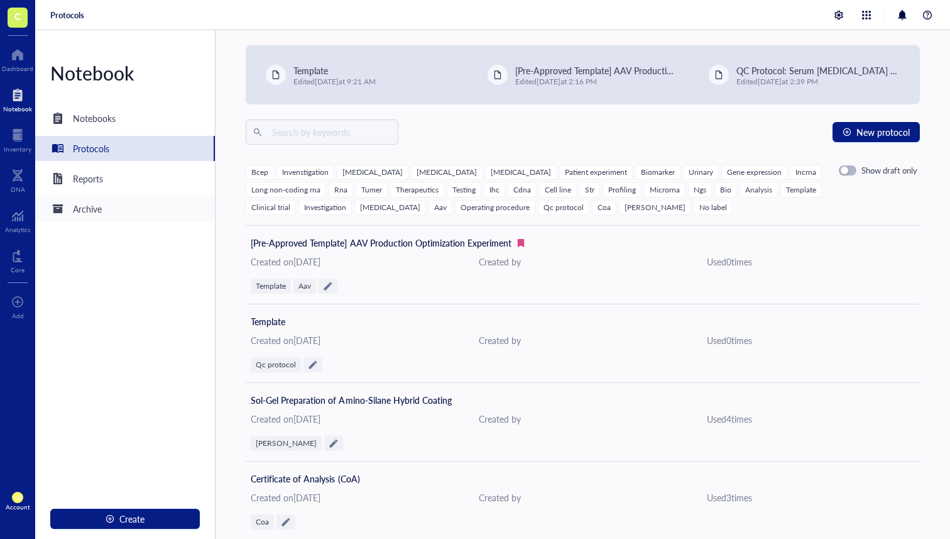
click at [134, 215] on div "Archive" at bounding box center [125, 208] width 180 height 25
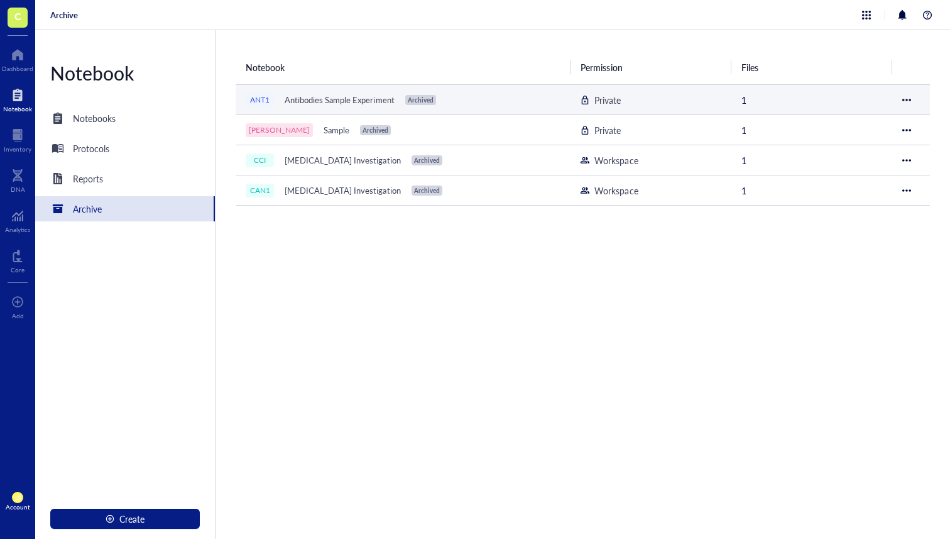
click at [287, 101] on div "Antibodies Sample Experiment" at bounding box center [339, 100] width 121 height 18
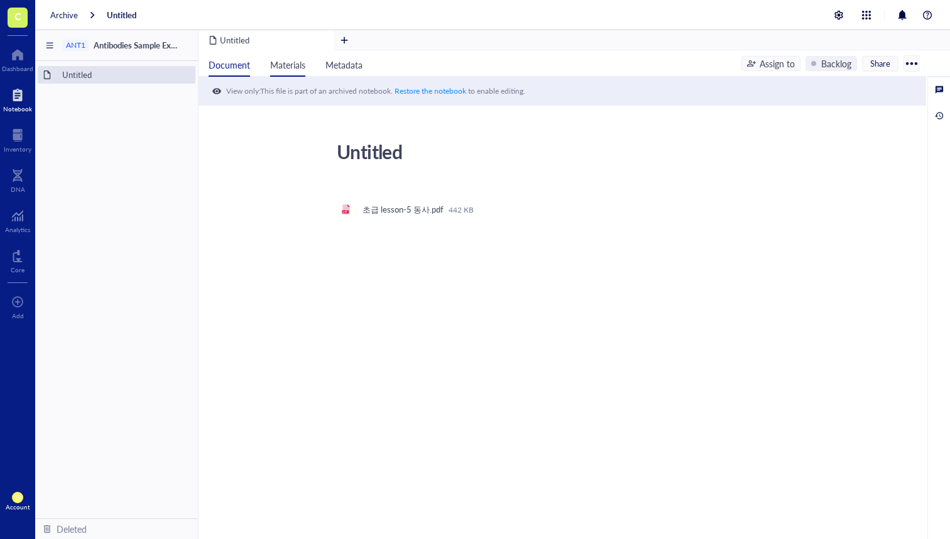
click at [261, 66] on li "Materials" at bounding box center [287, 63] width 55 height 26
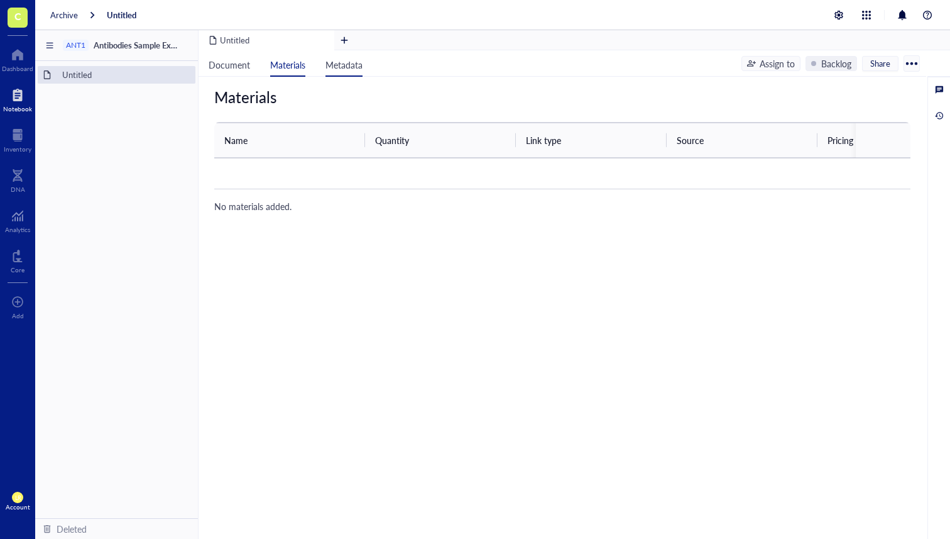
click at [324, 58] on li "Metadata" at bounding box center [343, 63] width 57 height 26
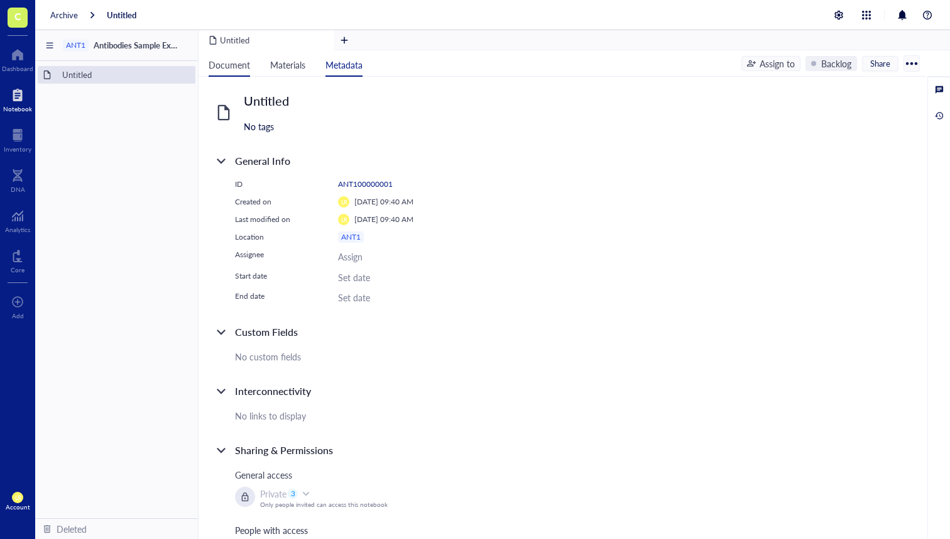
click at [234, 58] on span "Document" at bounding box center [229, 64] width 41 height 13
